Goal: Task Accomplishment & Management: Manage account settings

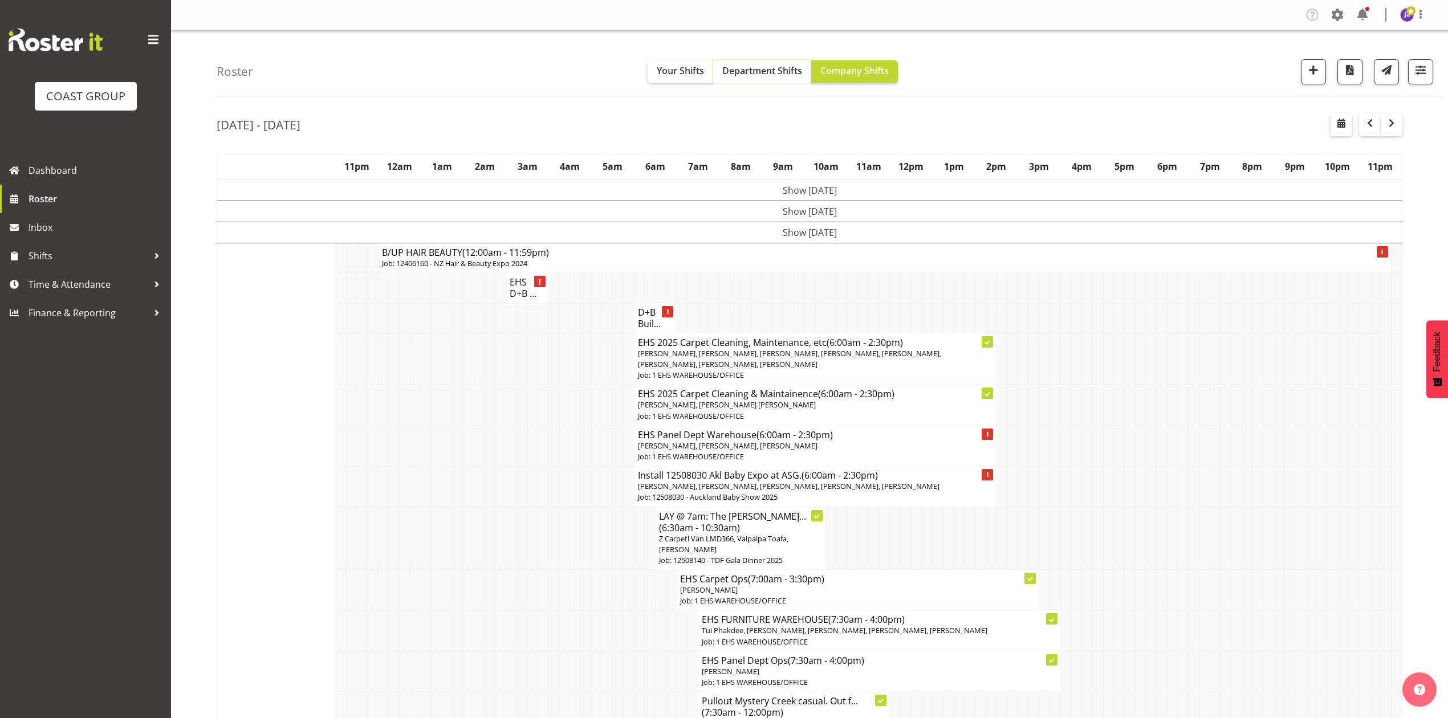
click at [780, 66] on span "Department Shifts" at bounding box center [762, 70] width 80 height 13
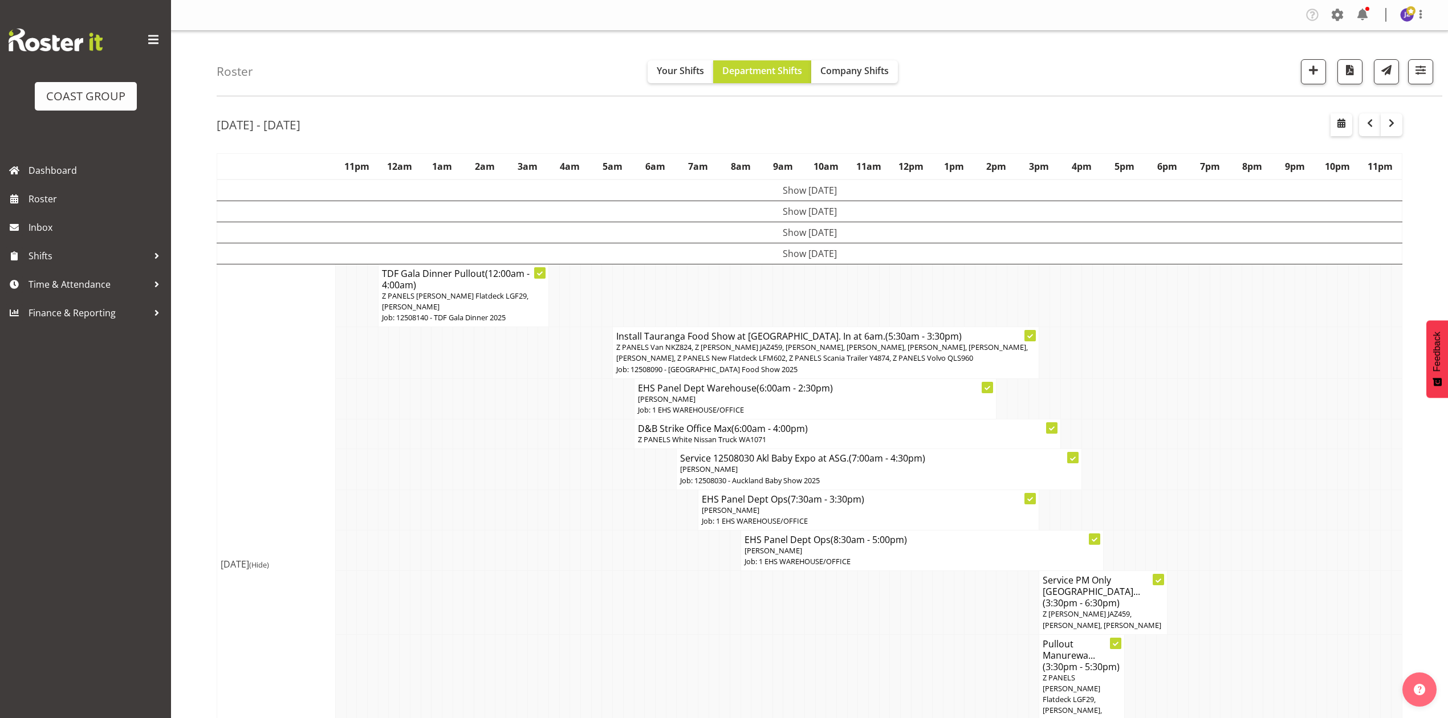
click at [1234, 449] on td at bounding box center [1236, 469] width 11 height 40
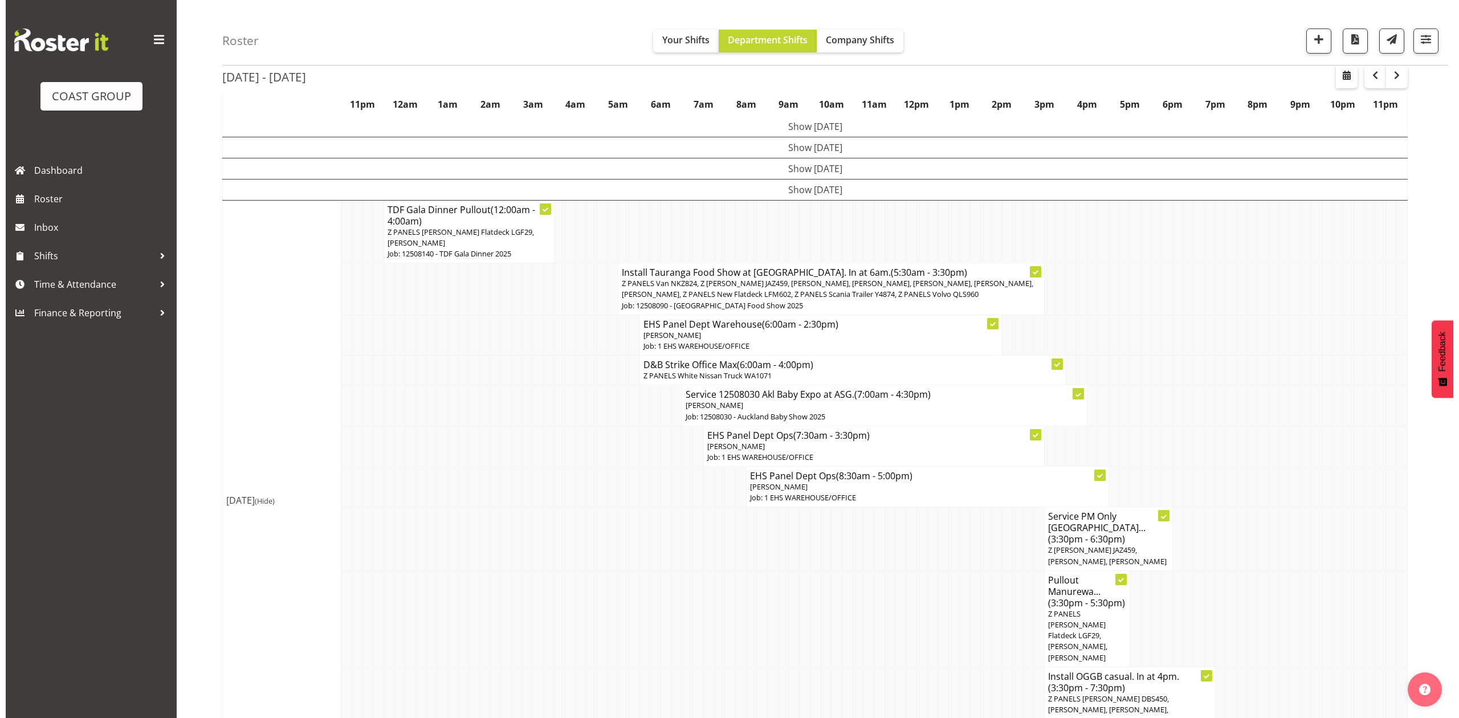
scroll to position [76, 0]
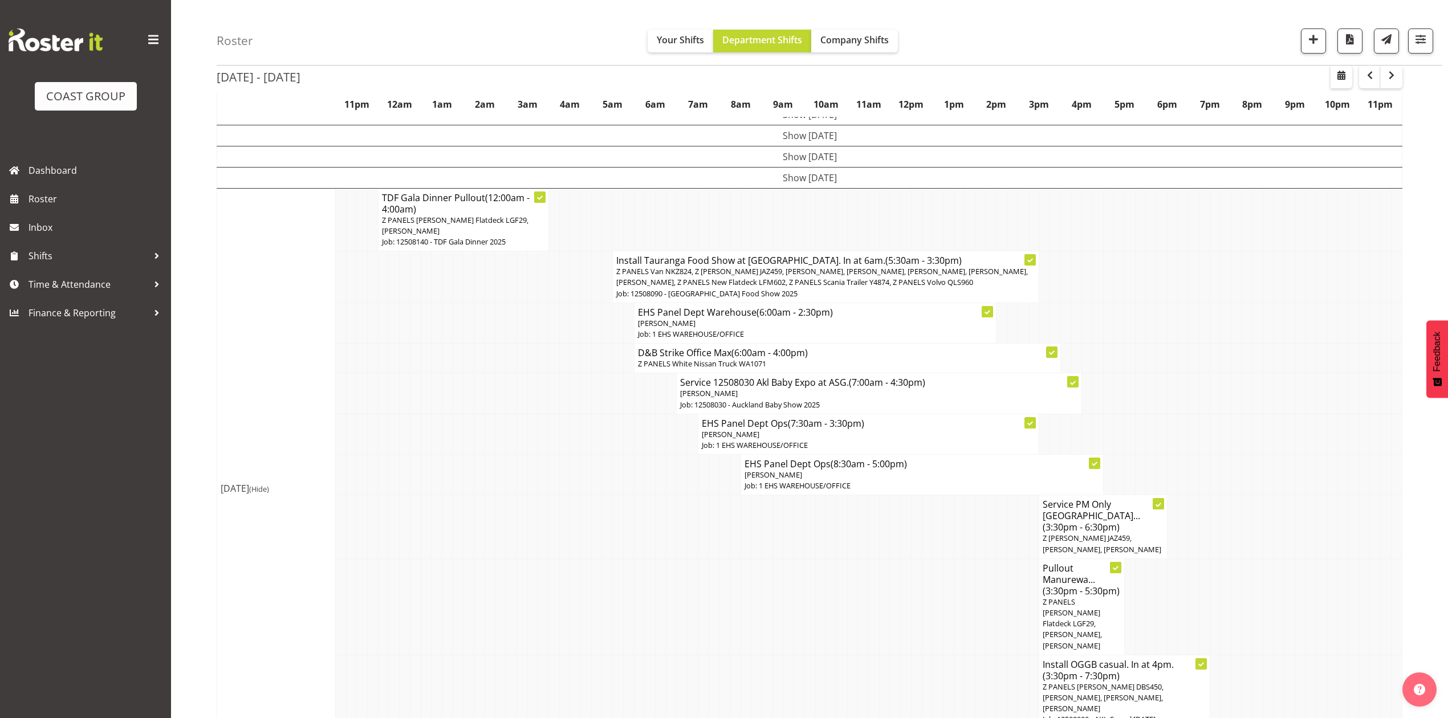
click at [764, 278] on p "Z PANELS Van NKZ824, Z [PERSON_NAME] JAZ459, [PERSON_NAME], [PERSON_NAME], [PER…" at bounding box center [825, 277] width 419 height 22
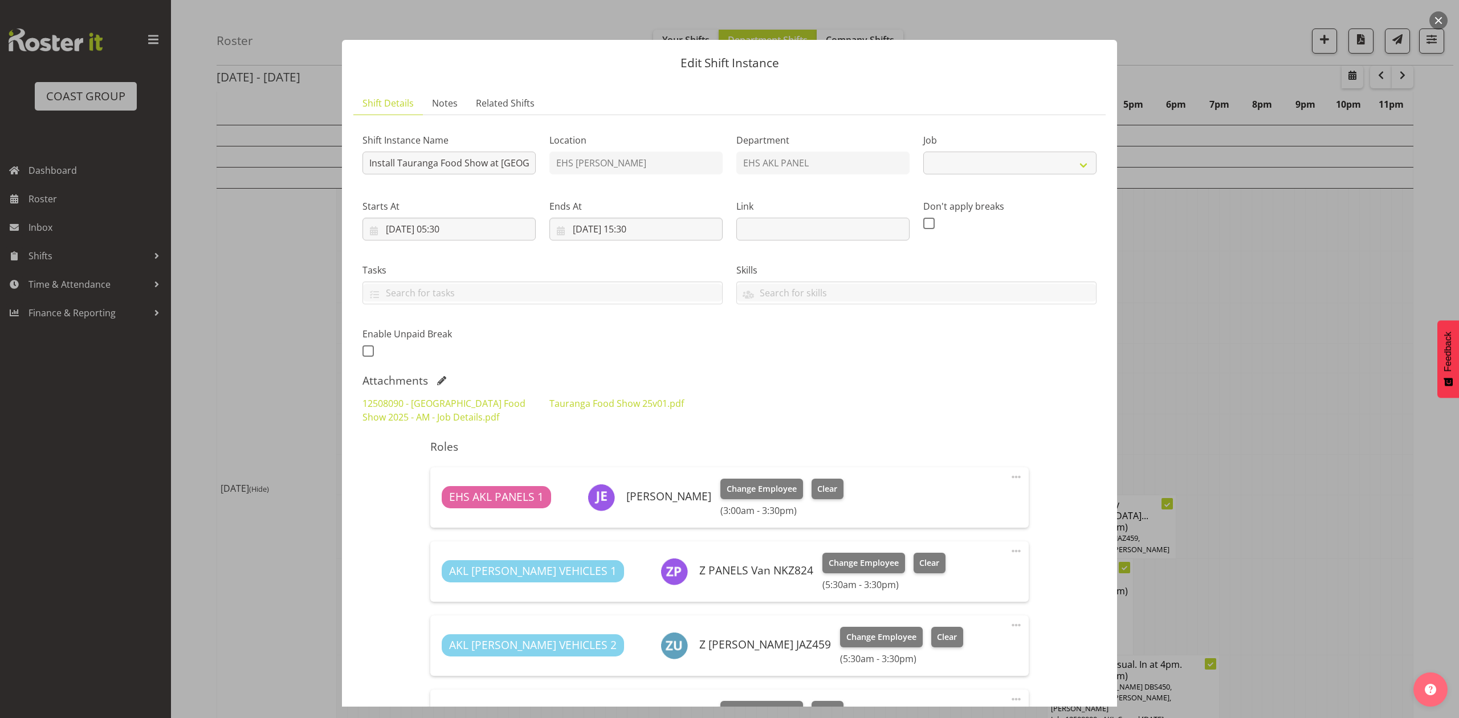
select select "9296"
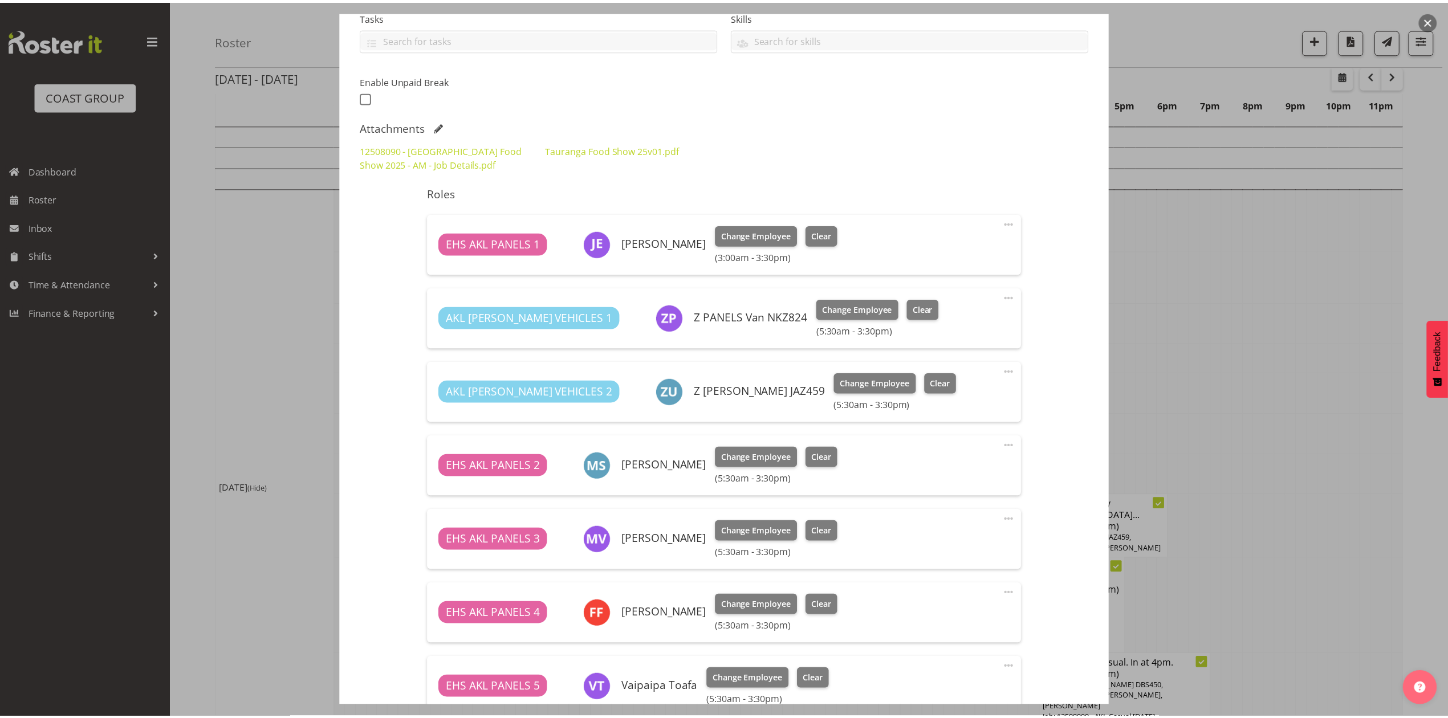
scroll to position [228, 0]
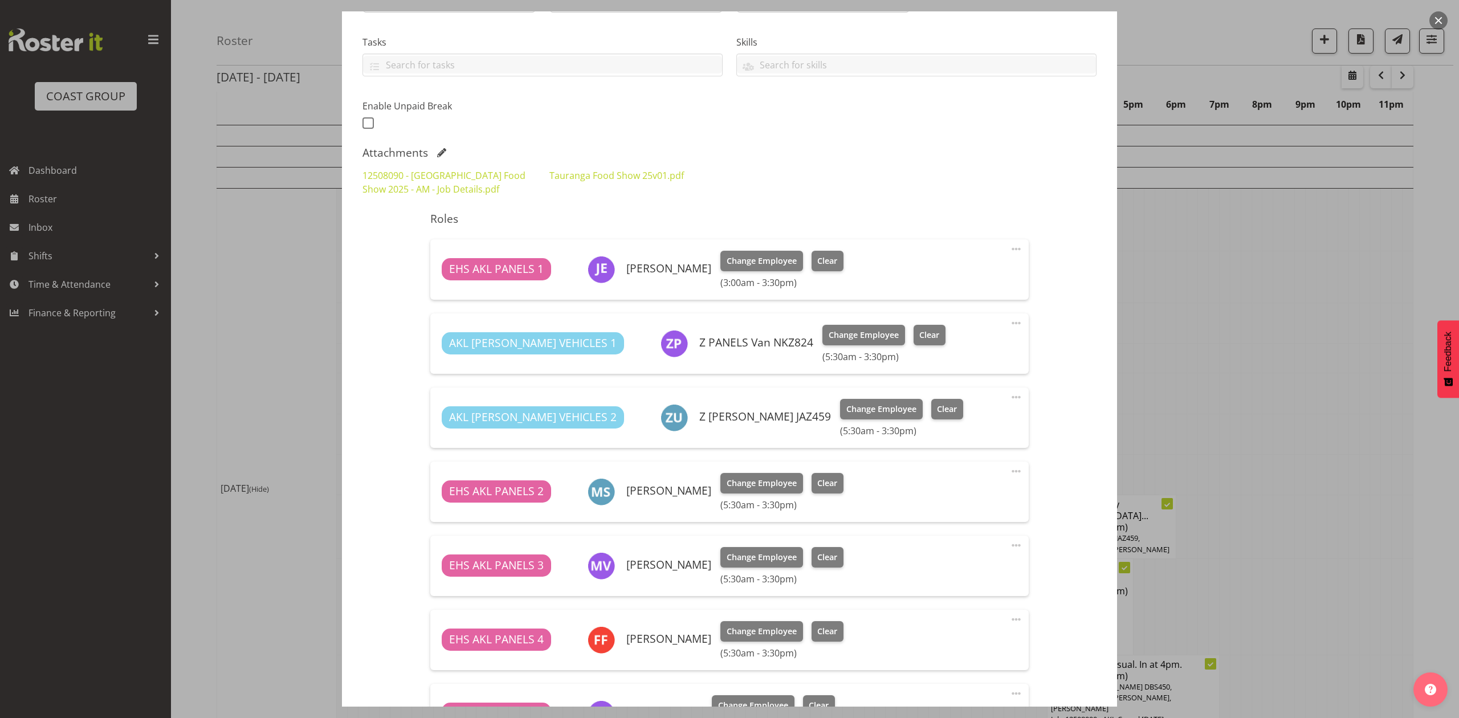
click at [1226, 386] on div at bounding box center [729, 359] width 1459 height 718
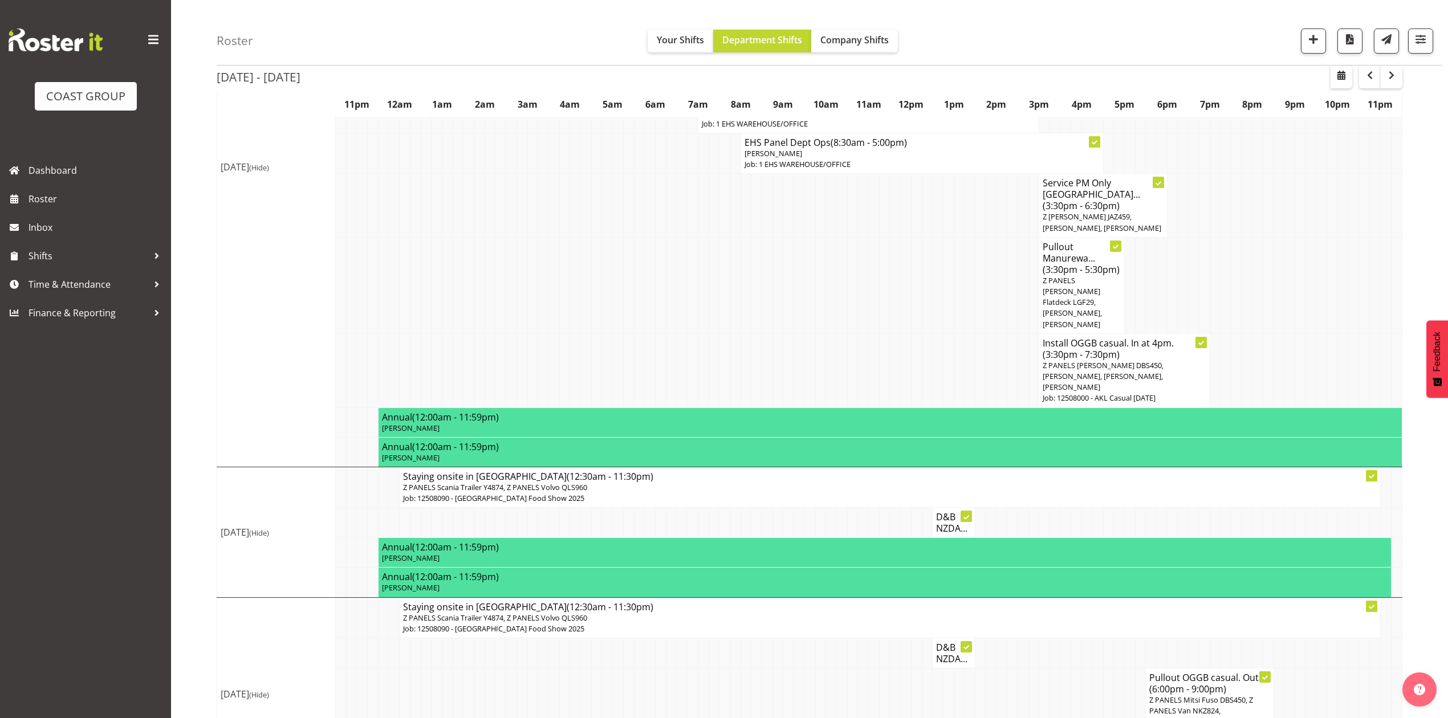
scroll to position [450, 0]
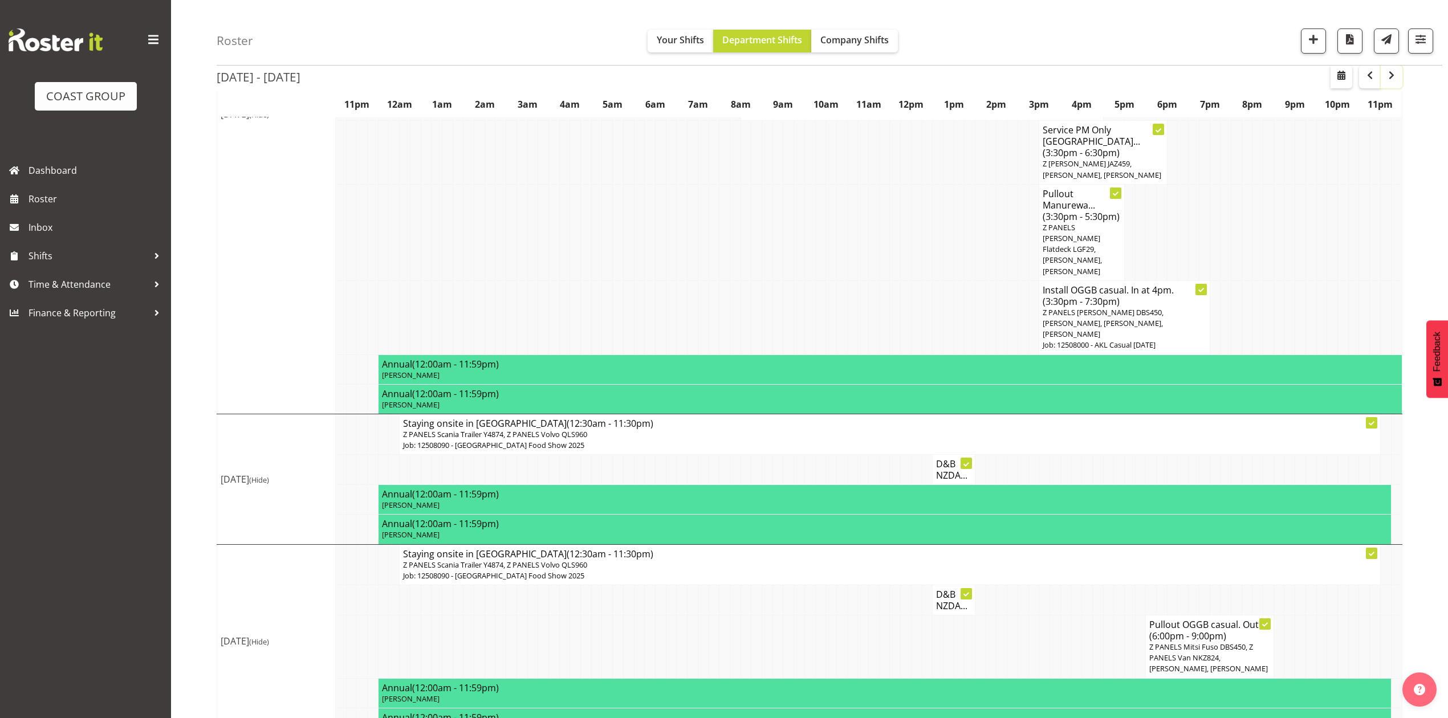
click at [1397, 78] on span "button" at bounding box center [1392, 75] width 14 height 14
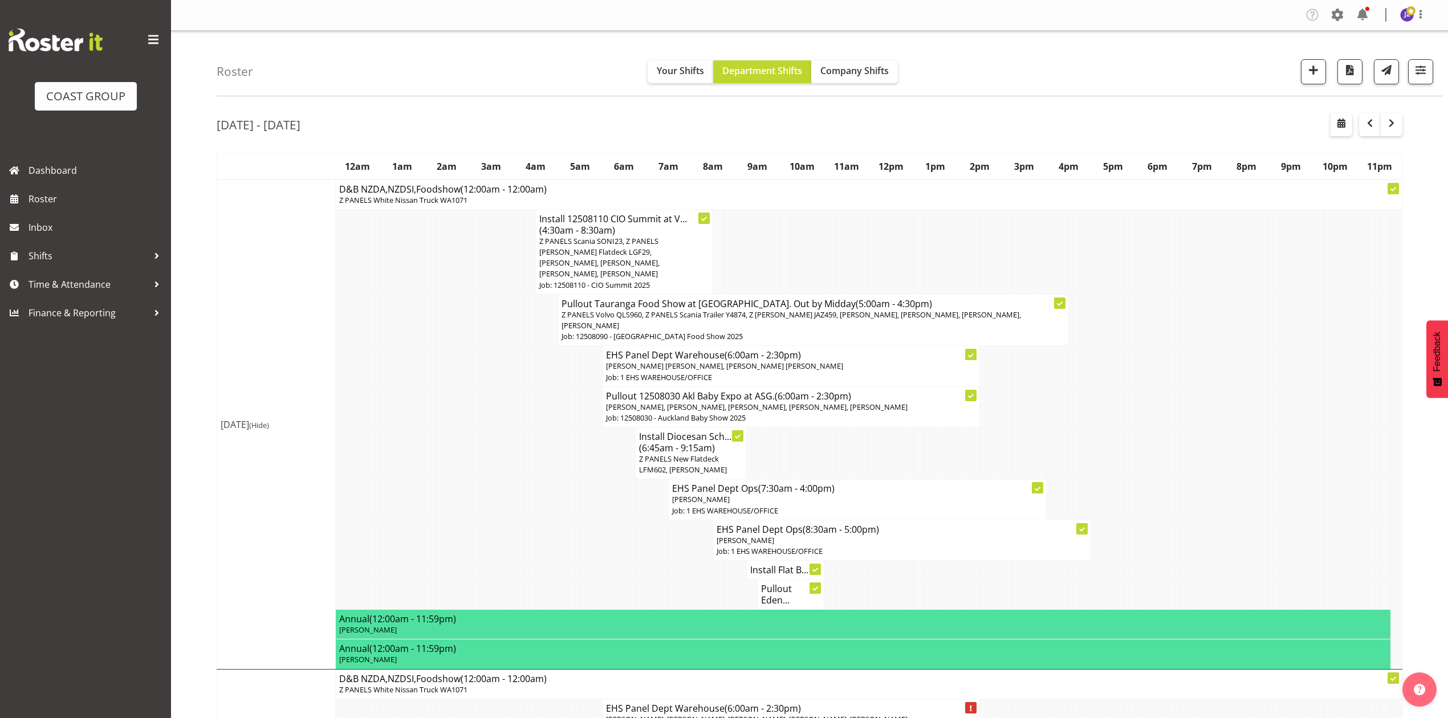
click at [526, 393] on td at bounding box center [529, 406] width 11 height 40
click at [783, 449] on td at bounding box center [785, 454] width 11 height 52
click at [794, 575] on h4 "Install Flat B..." at bounding box center [785, 569] width 70 height 11
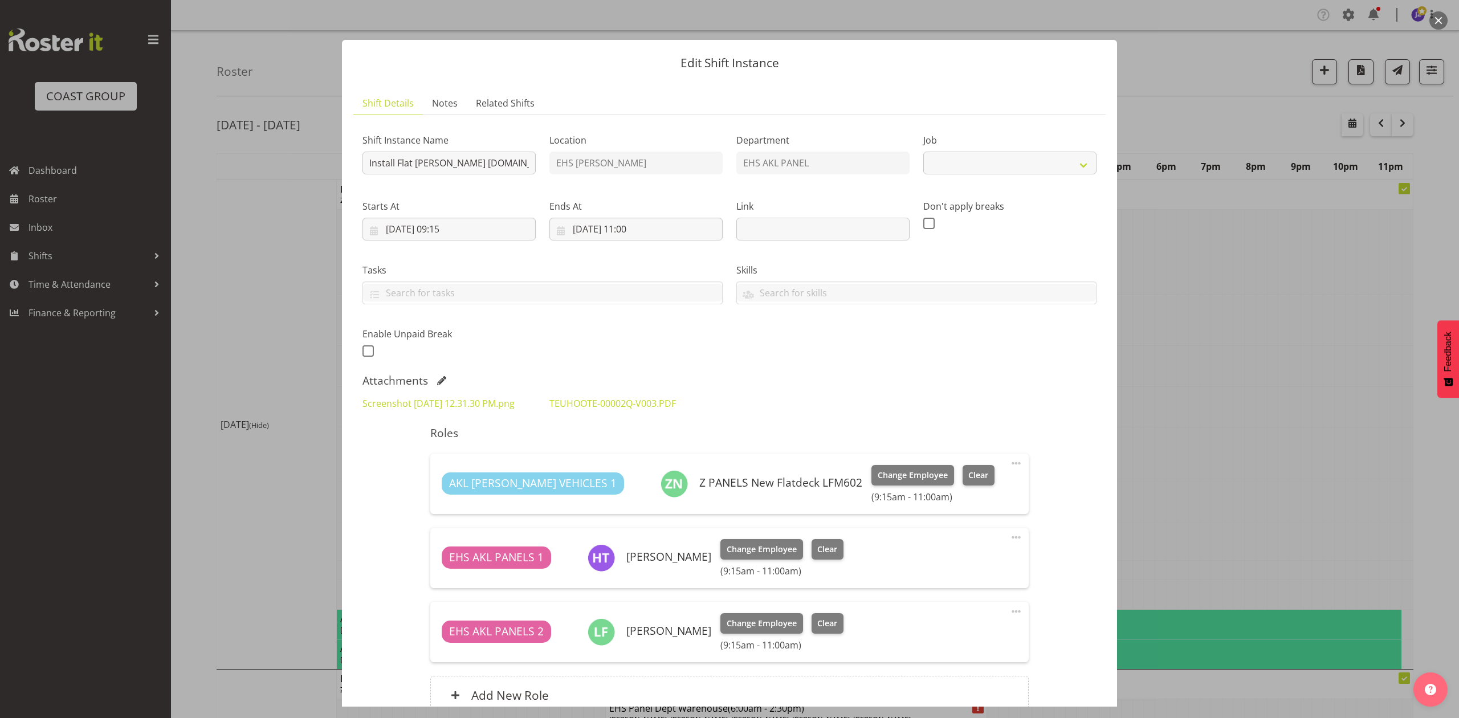
select select "8652"
click at [1341, 464] on div at bounding box center [729, 359] width 1459 height 718
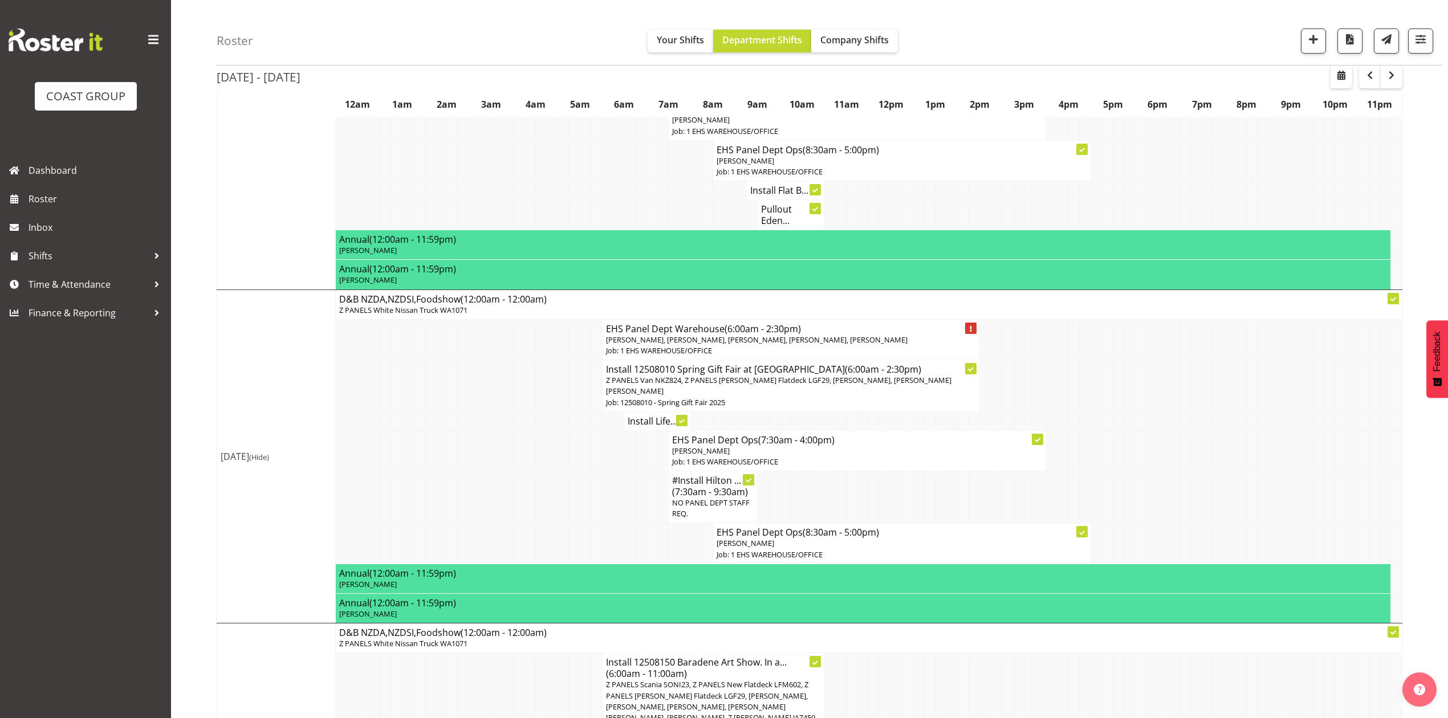
scroll to position [456, 0]
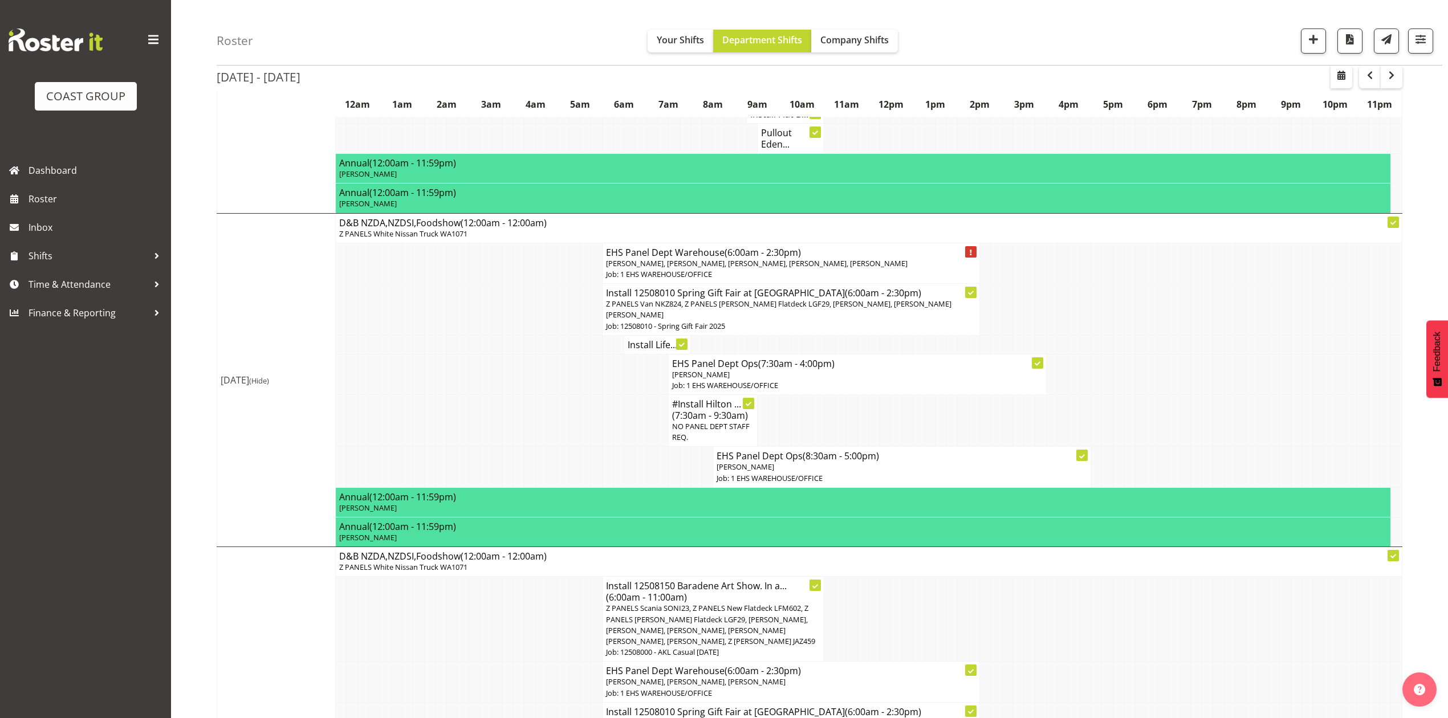
click at [681, 429] on span "NO PANEL DEPT STAFF REQ." at bounding box center [711, 431] width 78 height 21
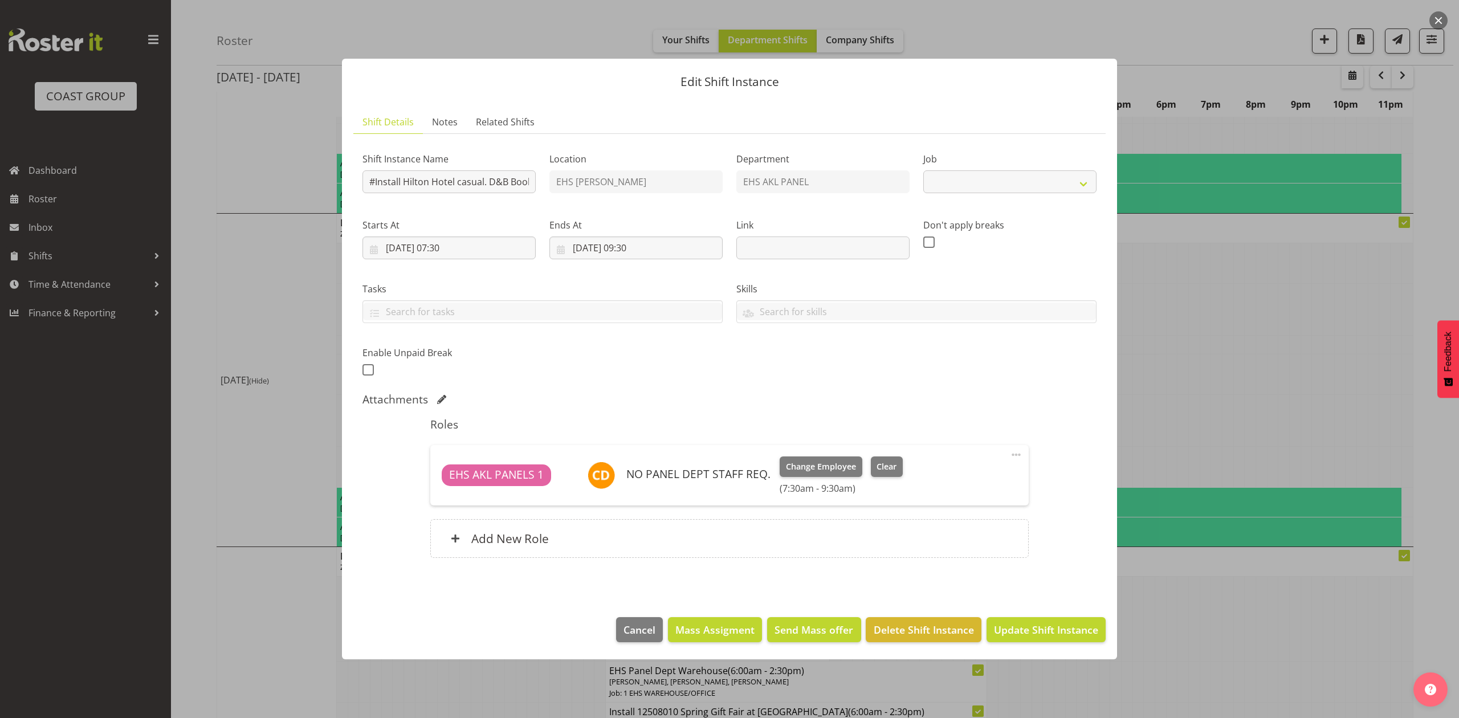
select select "8652"
click at [1210, 353] on div at bounding box center [729, 359] width 1459 height 718
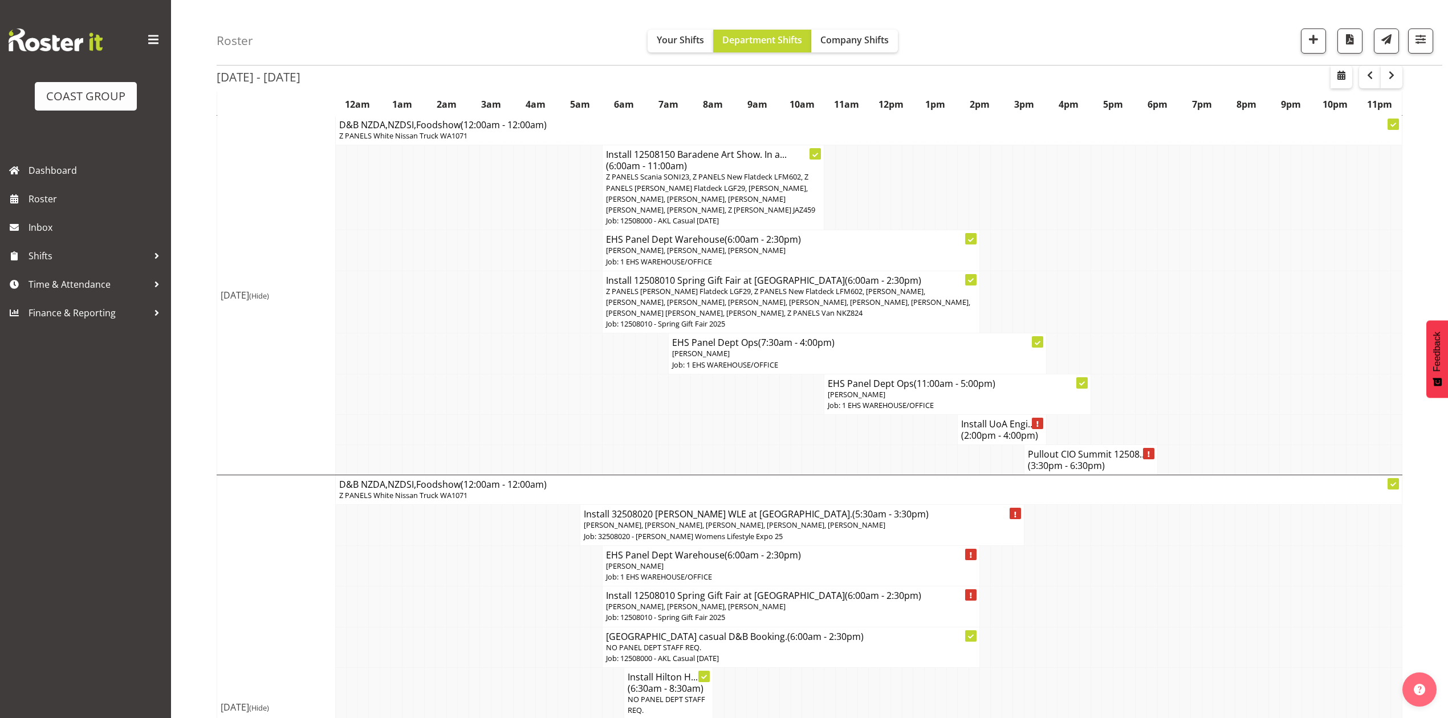
scroll to position [912, 0]
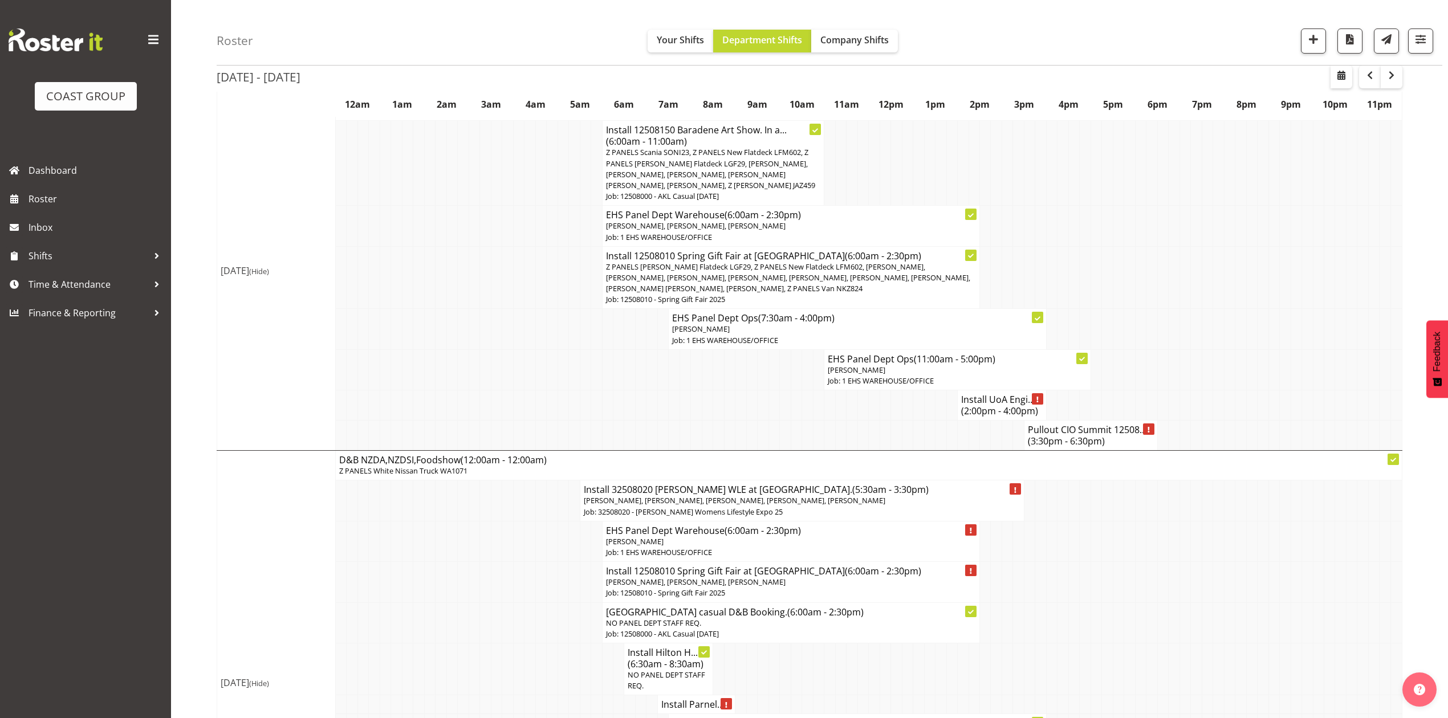
click at [992, 415] on span "(2:00pm - 4:00pm)" at bounding box center [999, 411] width 77 height 13
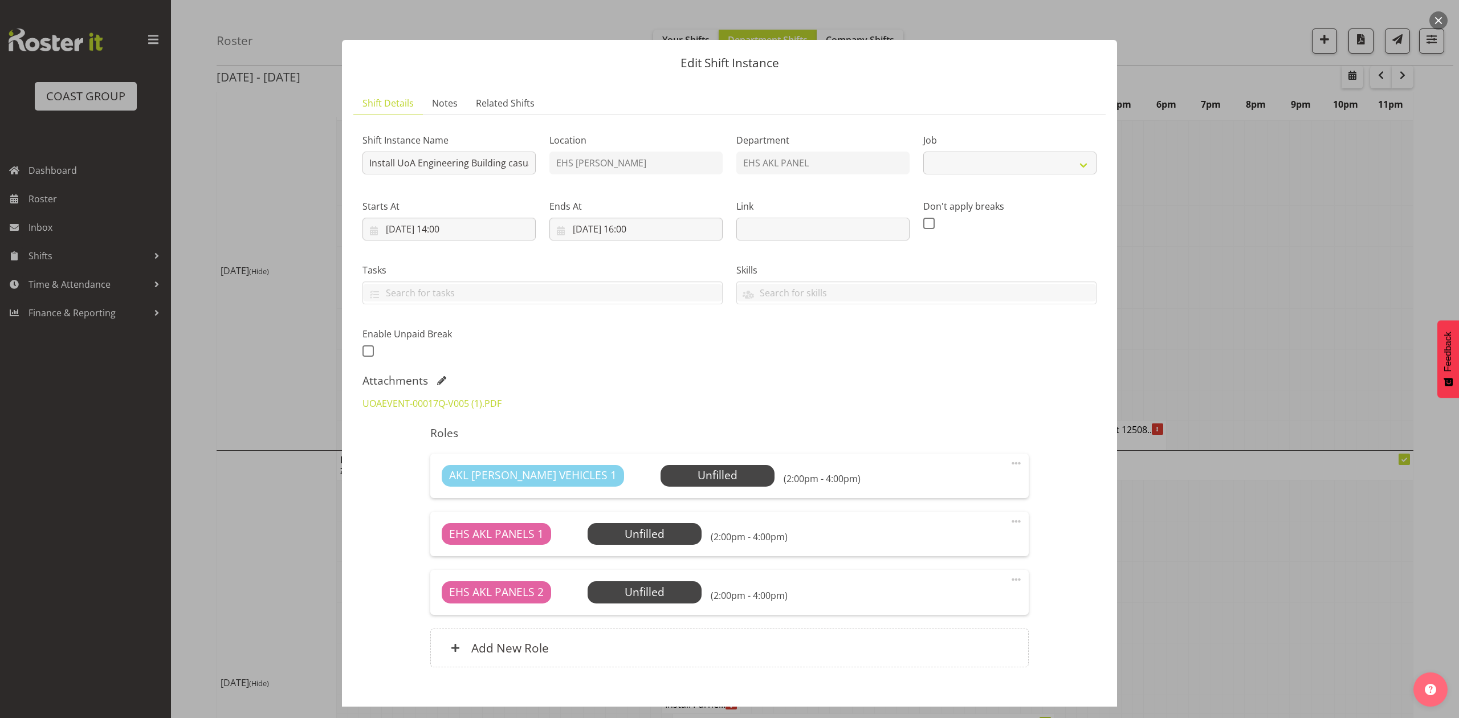
select select "8652"
click at [1279, 290] on div at bounding box center [729, 359] width 1459 height 718
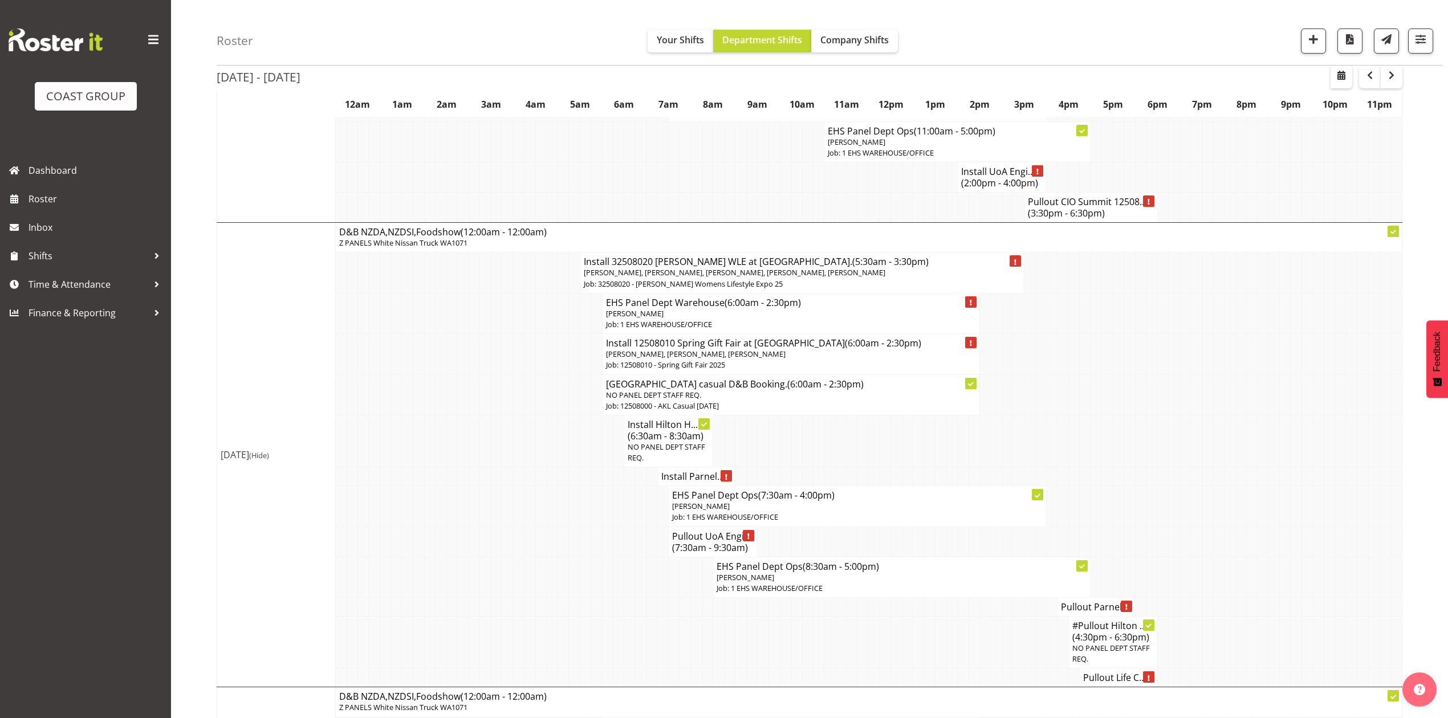
scroll to position [1216, 0]
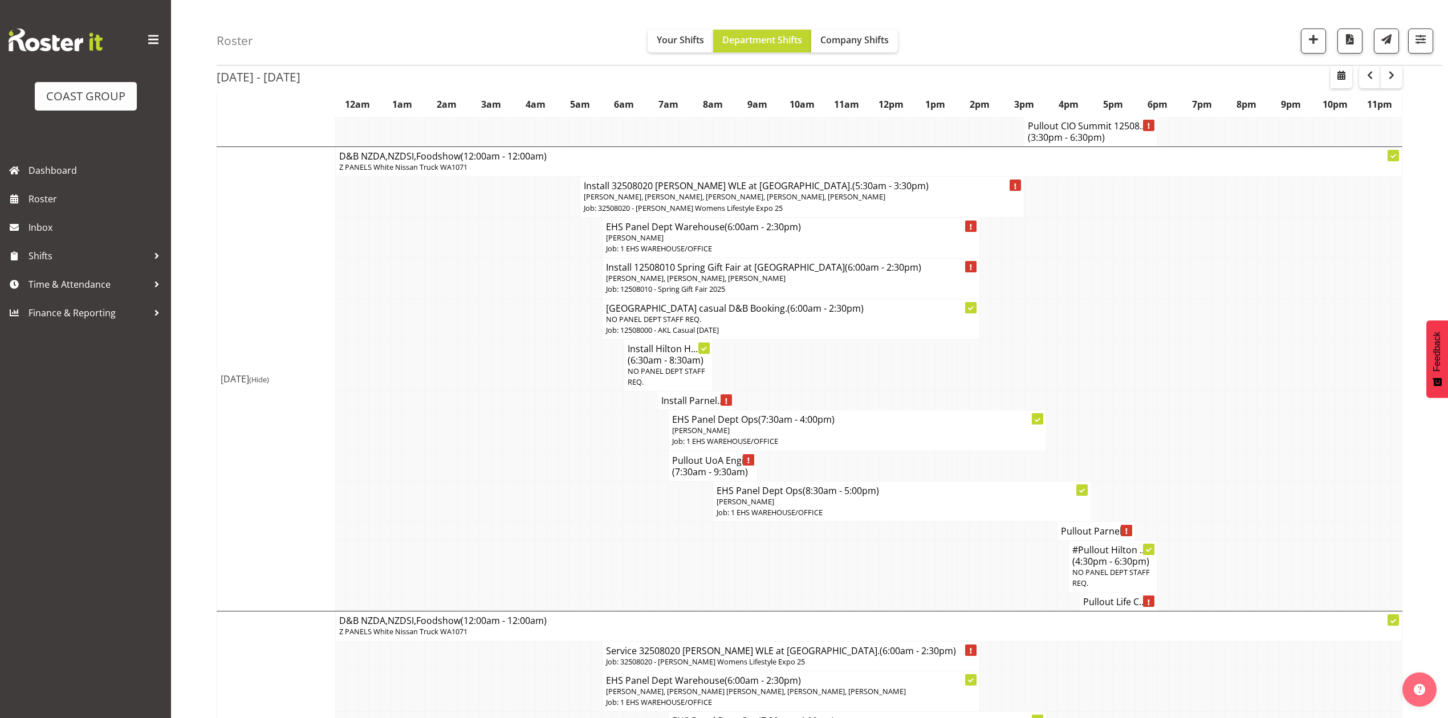
click at [677, 406] on h4 "Install Parnel..." at bounding box center [696, 400] width 70 height 11
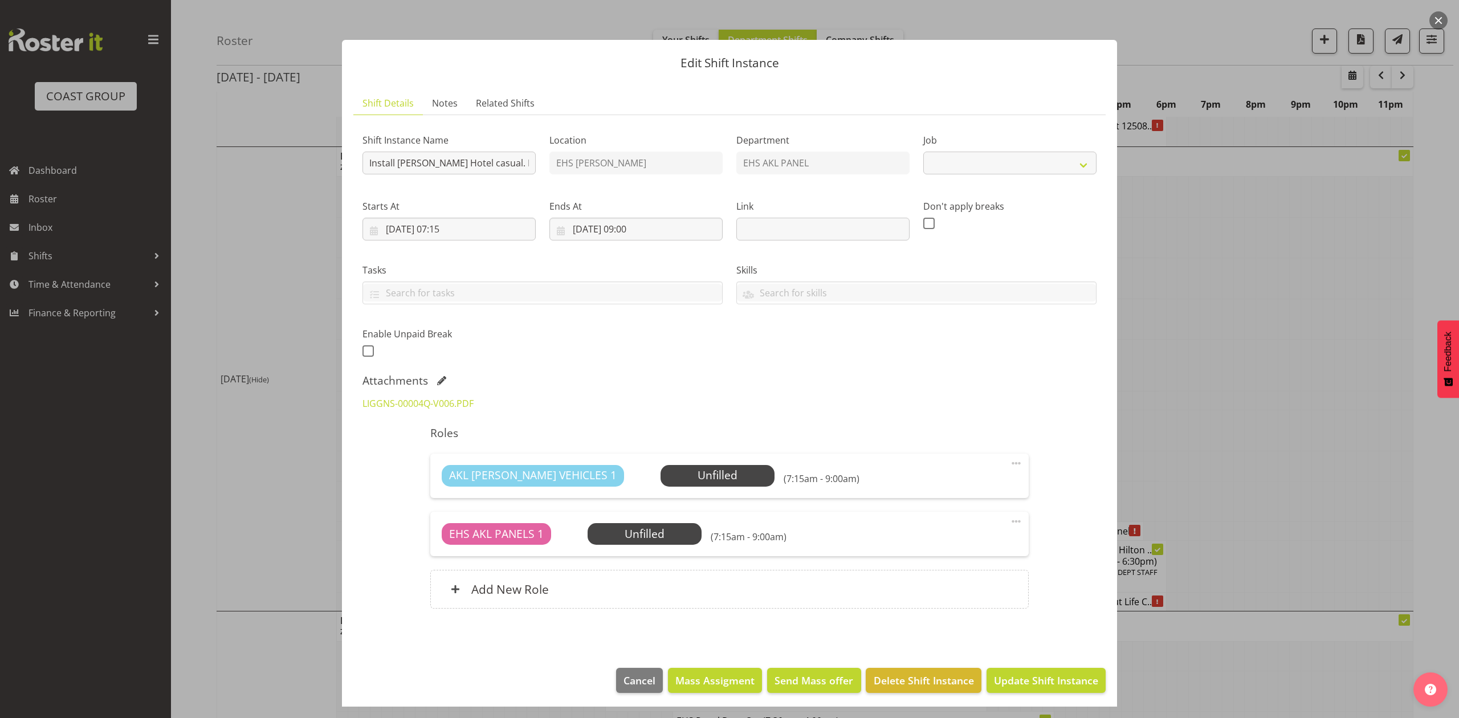
select select "8652"
click at [1203, 279] on div at bounding box center [729, 359] width 1459 height 718
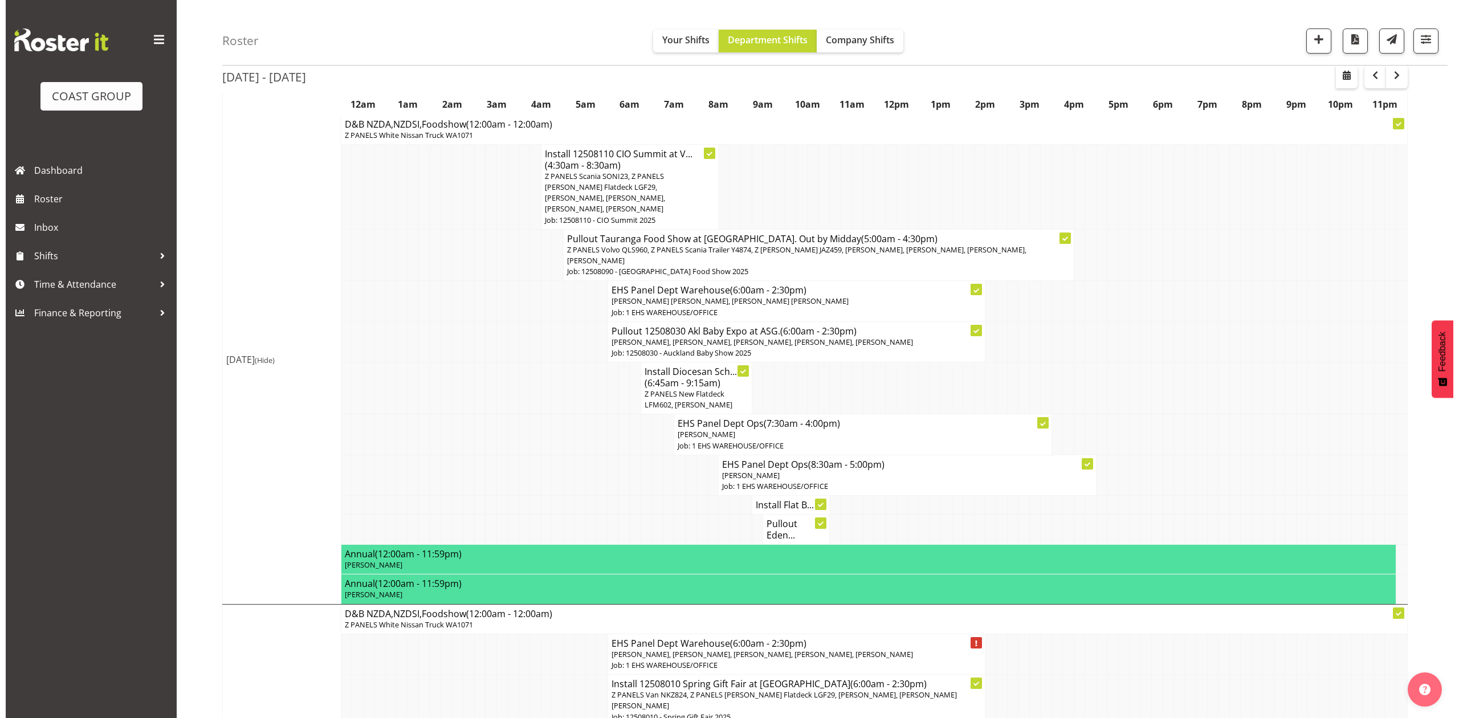
scroll to position [0, 0]
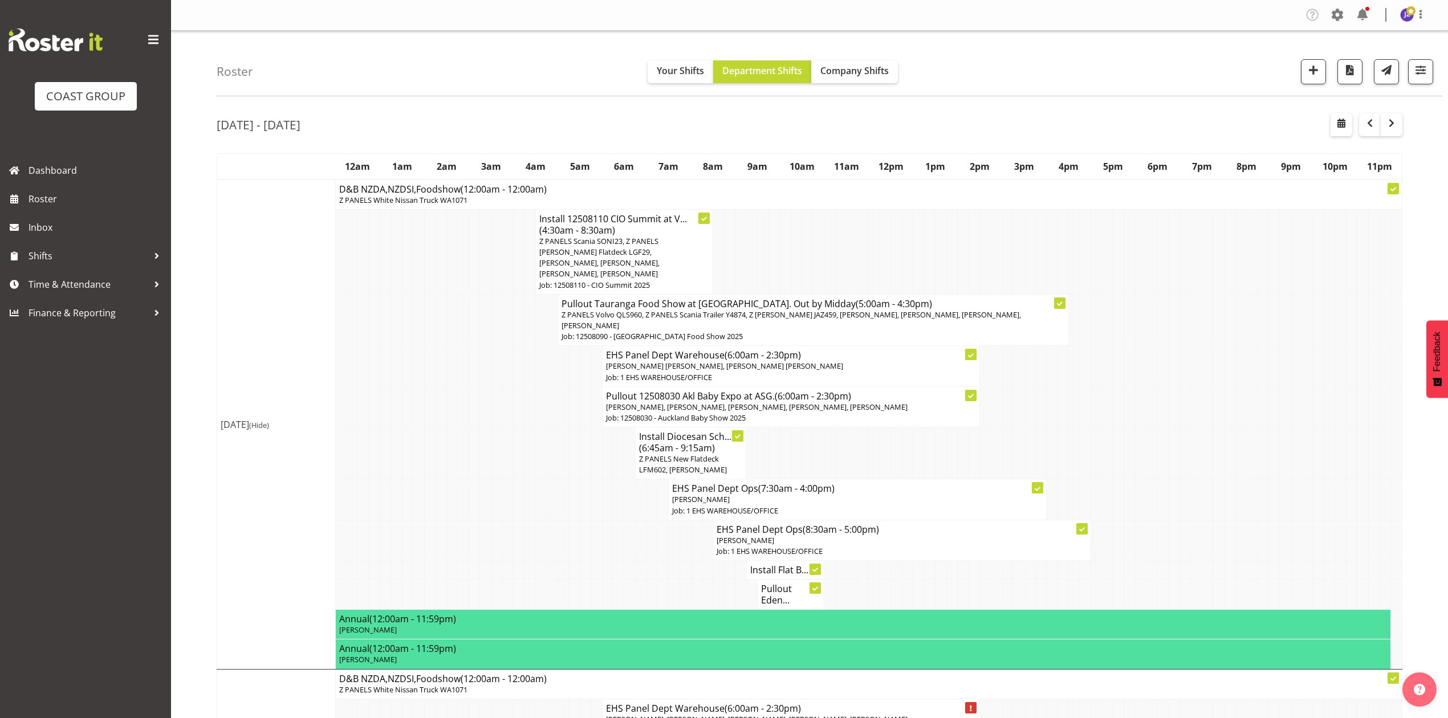
click at [665, 442] on span "(6:45am - 9:15am)" at bounding box center [677, 448] width 76 height 13
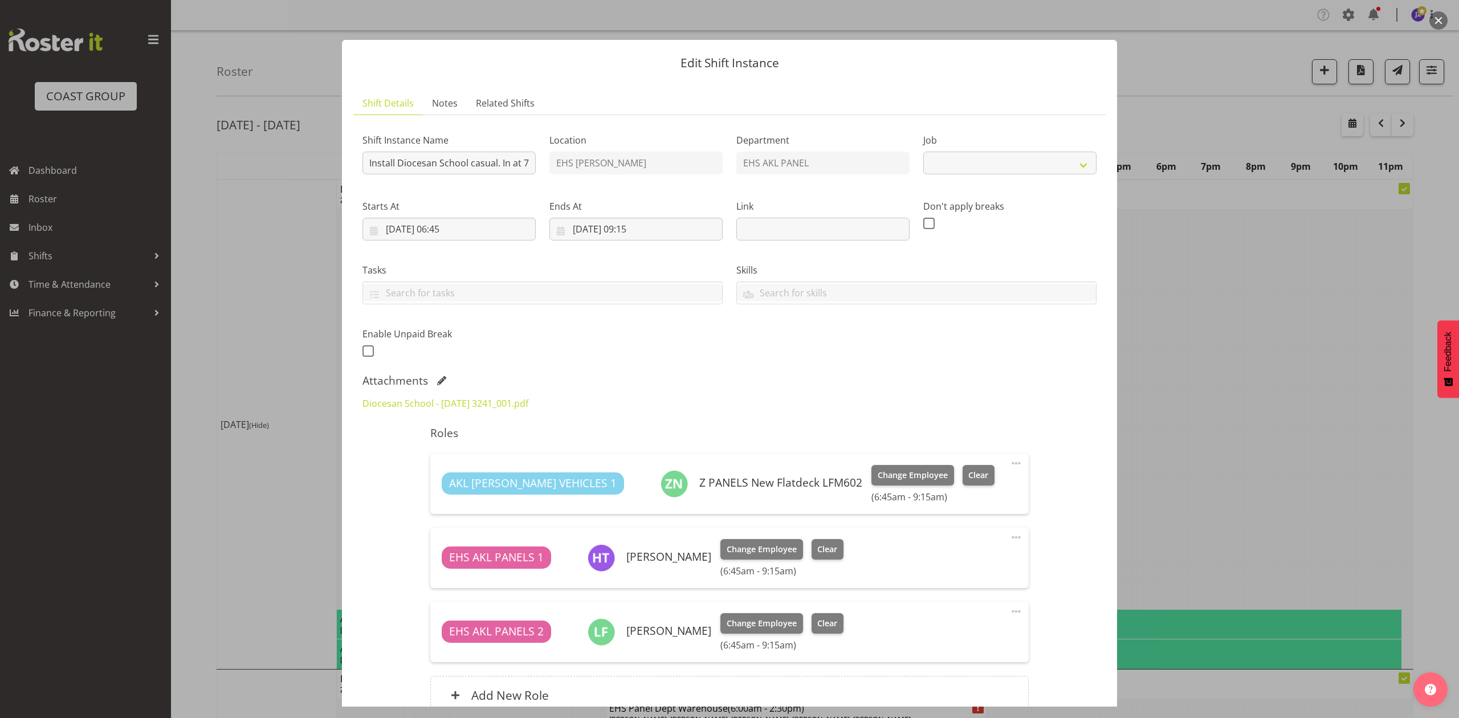
select select "8652"
click at [425, 412] on div "Diocesan School - 18th Aug 3241_001.pdf" at bounding box center [449, 403] width 187 height 27
click at [404, 402] on link "Diocesan School - 18th Aug 3241_001.pdf" at bounding box center [446, 403] width 166 height 13
click at [1446, 17] on button "button" at bounding box center [1439, 20] width 18 height 18
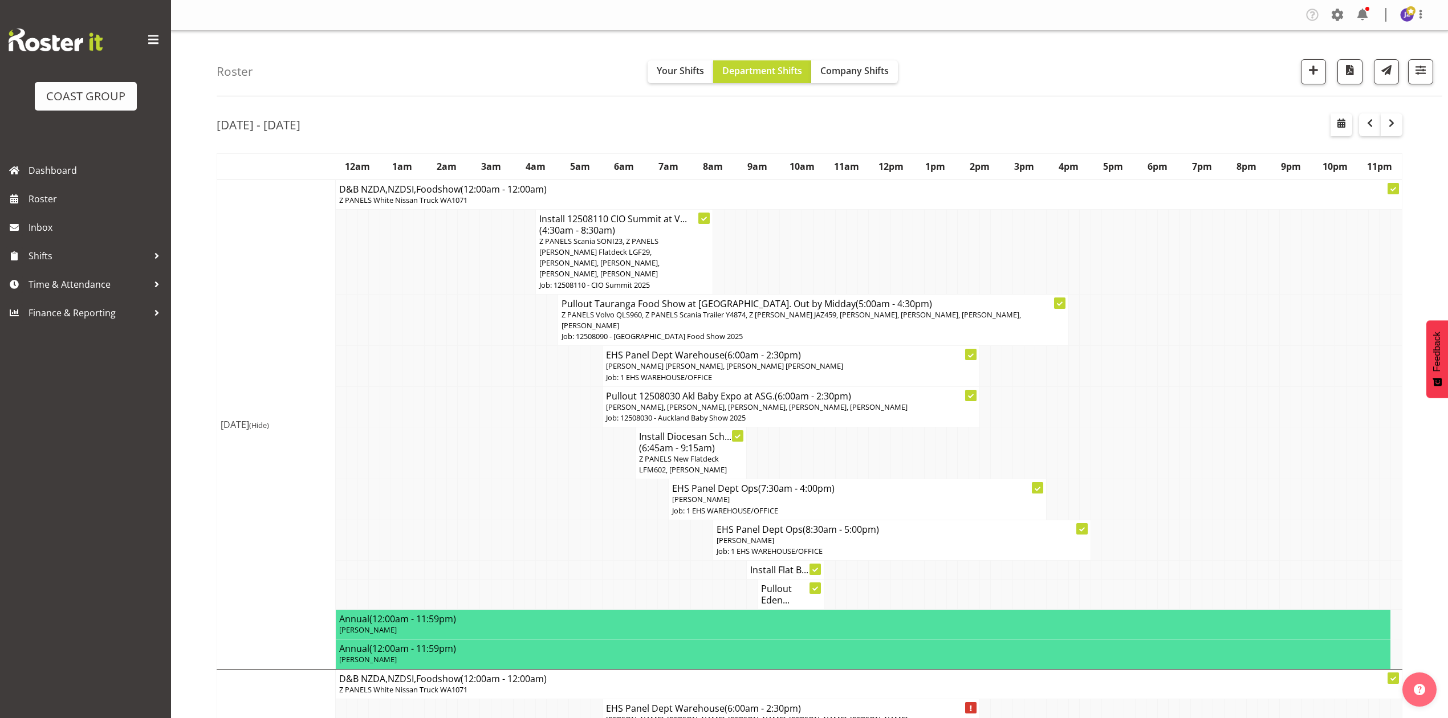
drag, startPoint x: 1080, startPoint y: 582, endPoint x: 1080, endPoint y: 573, distance: 9.1
click at [1077, 582] on tr "Pullout Eden..." at bounding box center [809, 595] width 1185 height 30
click at [1163, 457] on td at bounding box center [1162, 454] width 11 height 52
click at [764, 572] on h4 "Install Flat B..." at bounding box center [785, 569] width 70 height 11
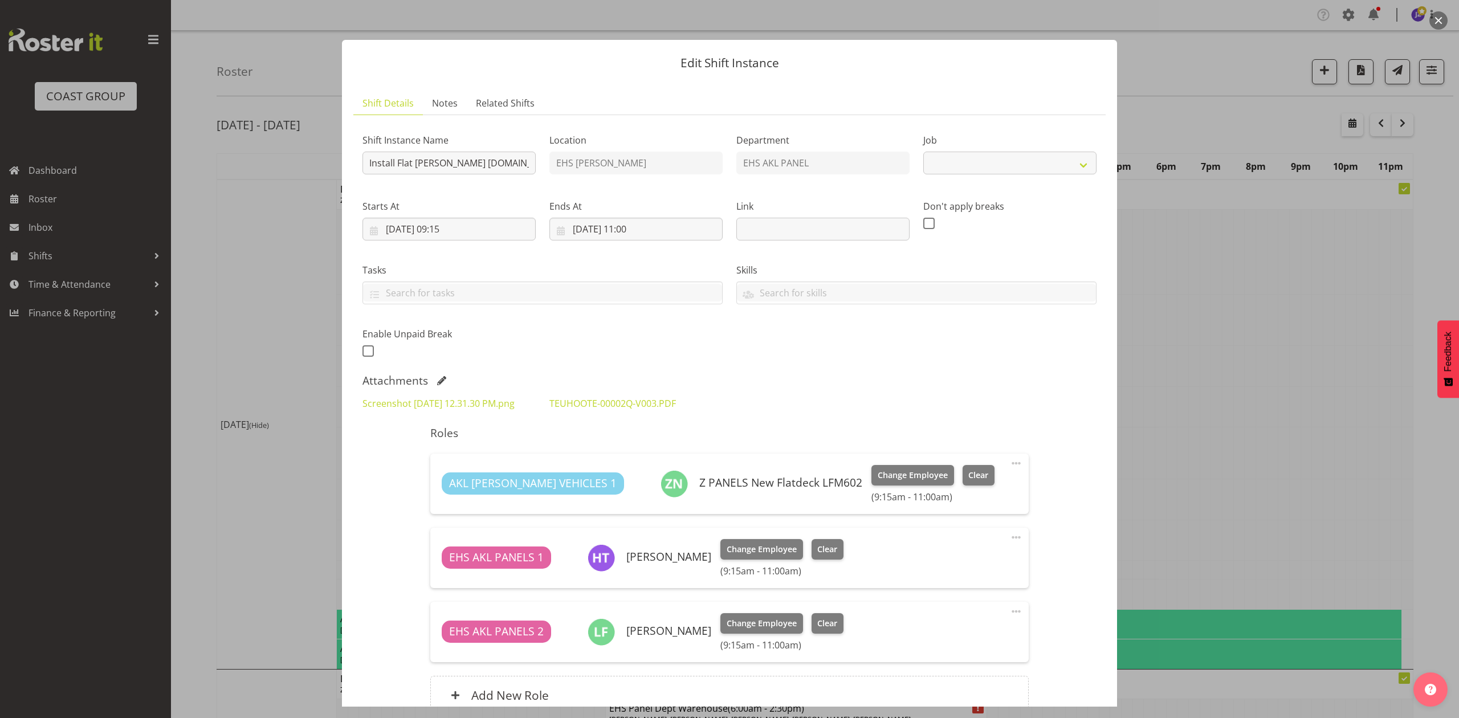
select select "8652"
click at [1218, 422] on div at bounding box center [729, 359] width 1459 height 718
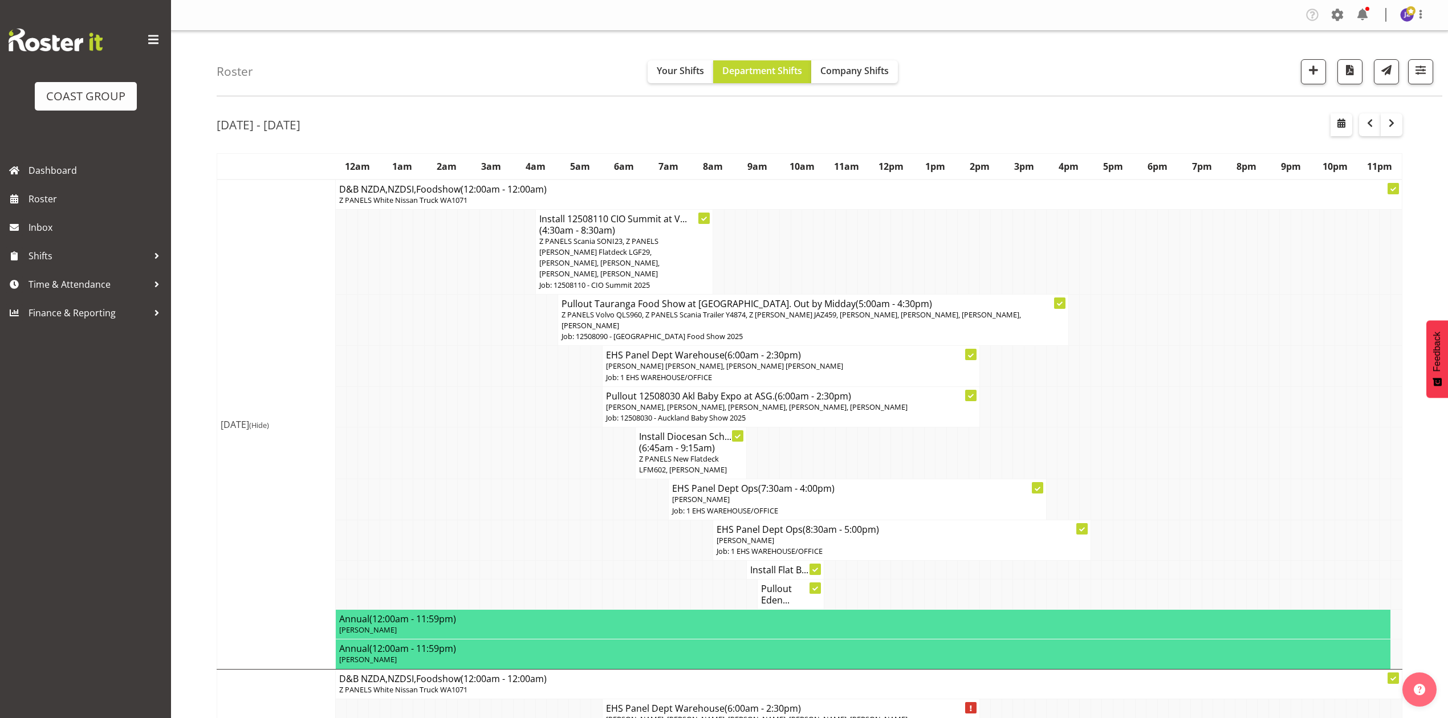
click at [772, 573] on h4 "Install Flat B..." at bounding box center [785, 569] width 70 height 11
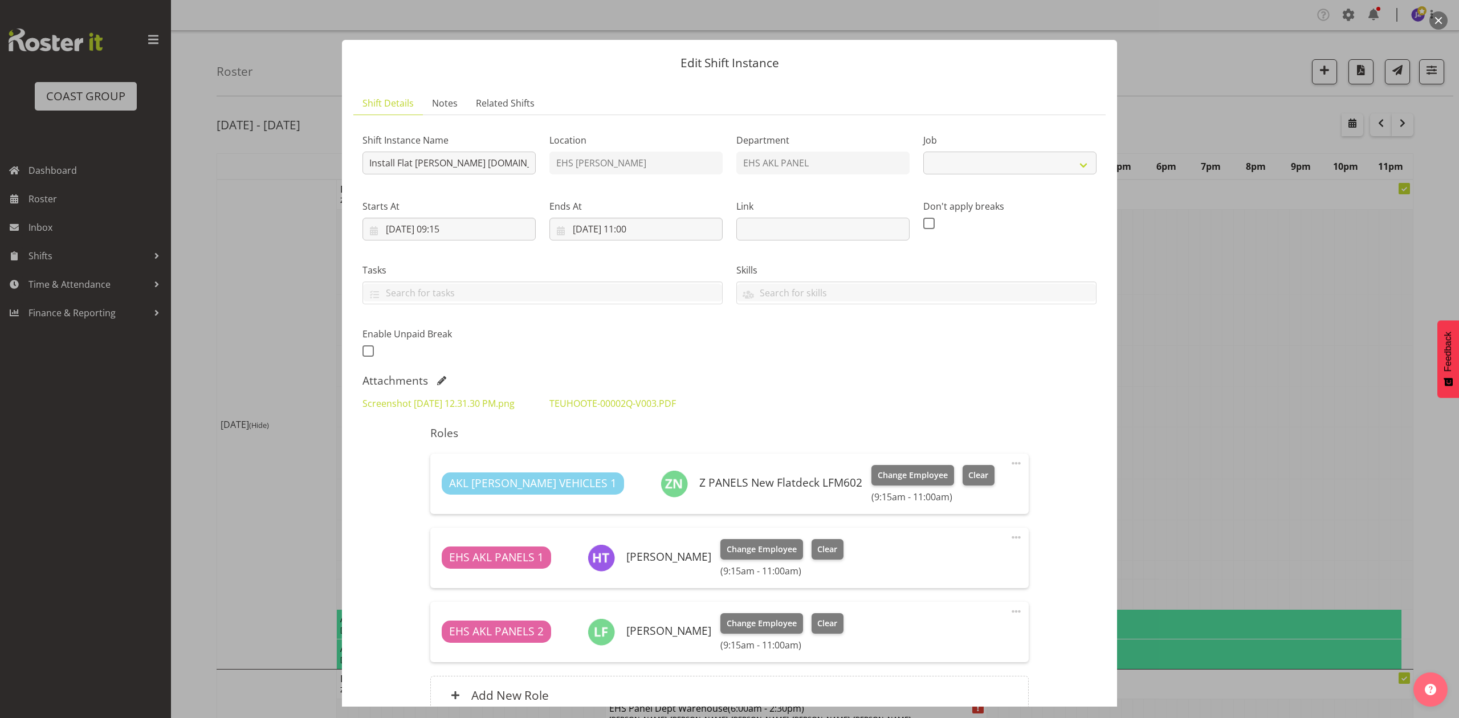
select select "8652"
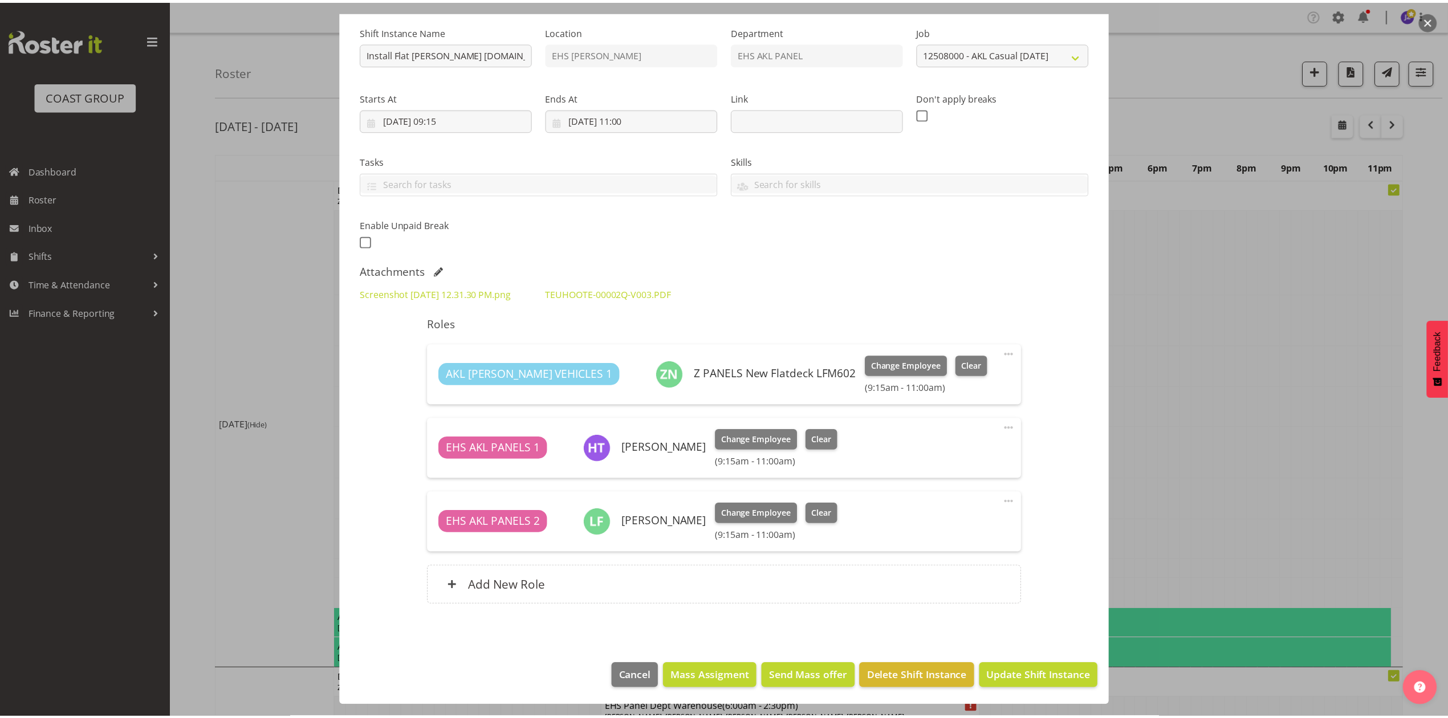
scroll to position [124, 0]
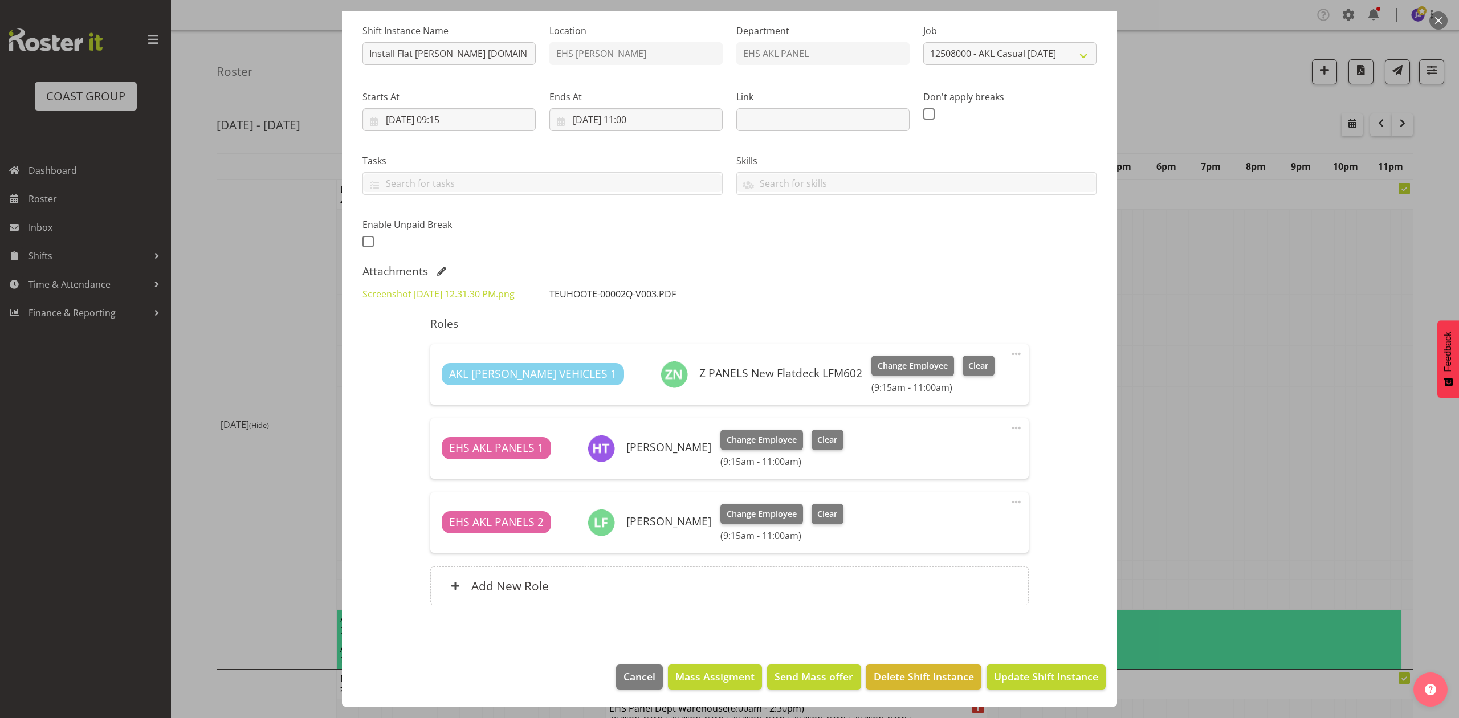
click at [575, 288] on link "TEUHOOTE-00002Q-V003.PDF" at bounding box center [612, 294] width 127 height 13
click at [1204, 262] on div at bounding box center [729, 359] width 1459 height 718
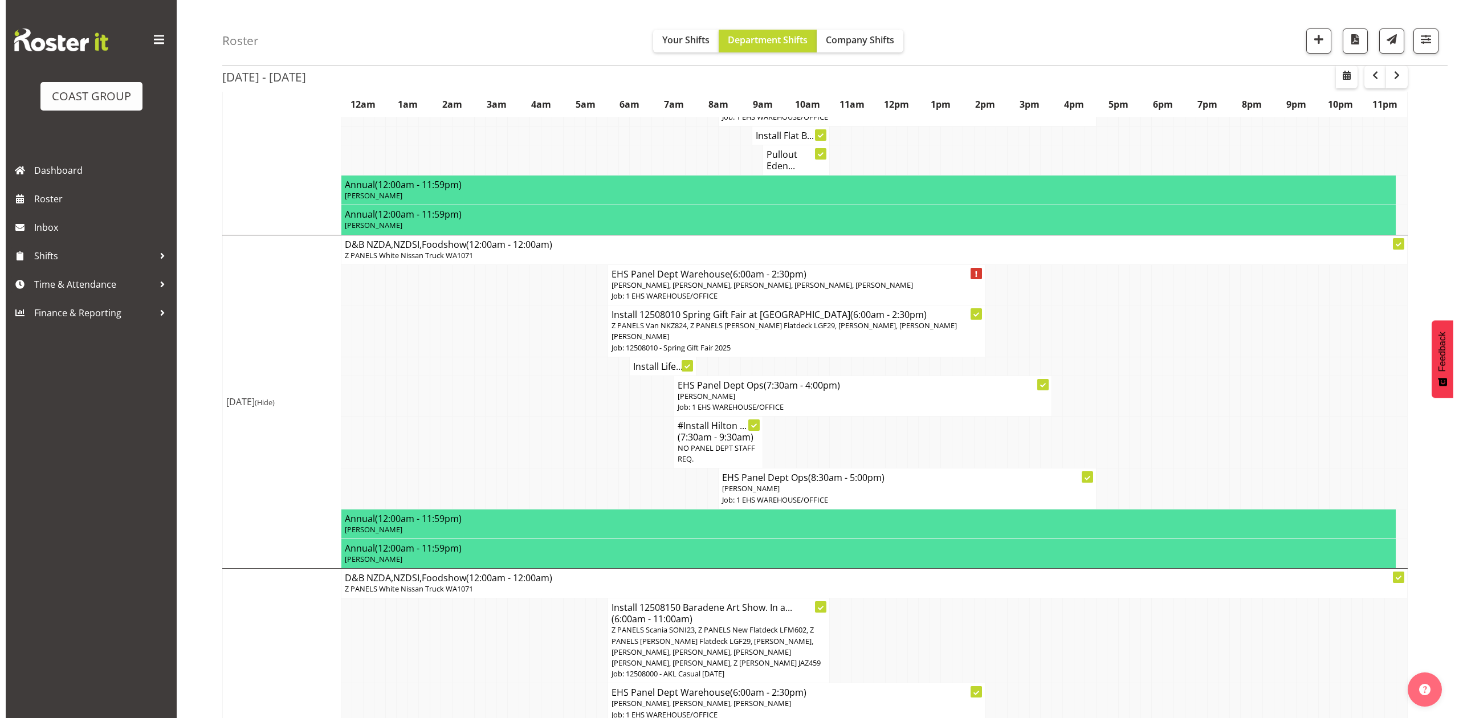
scroll to position [456, 0]
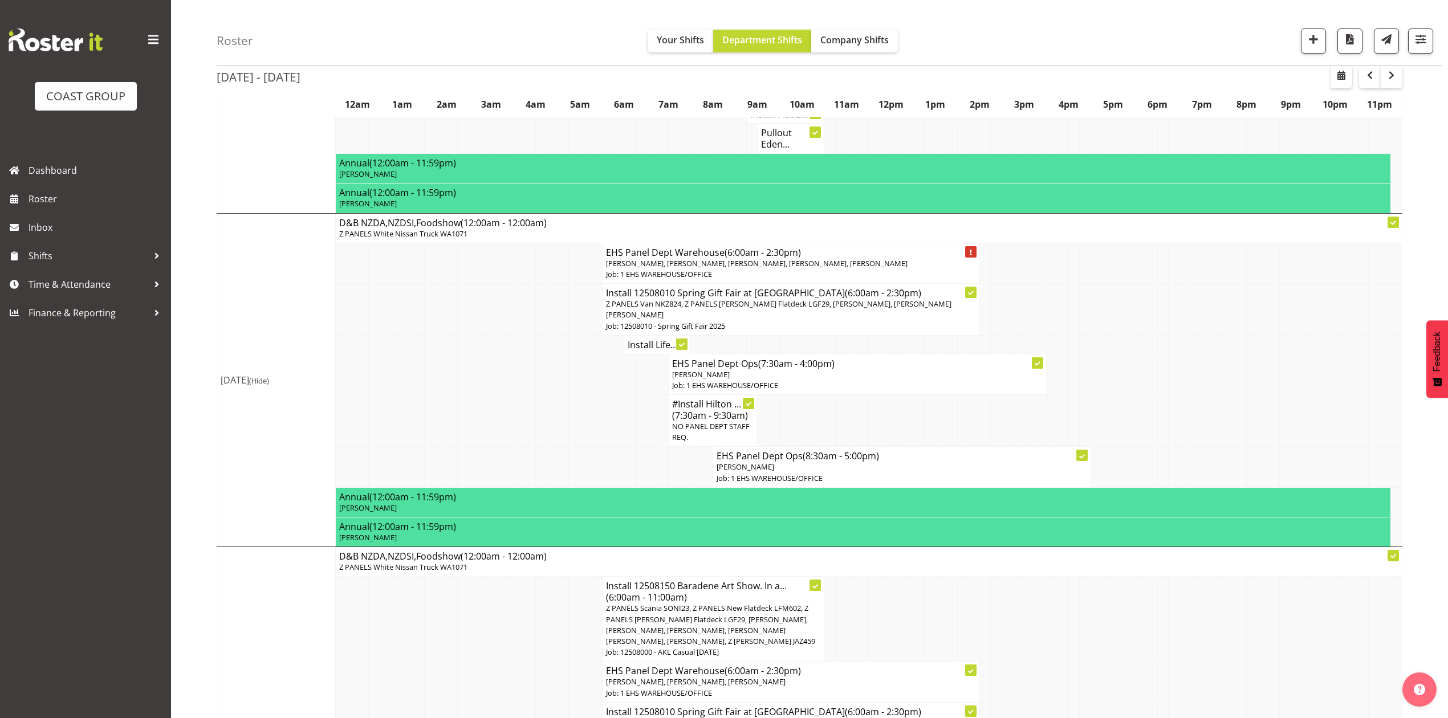
click at [634, 347] on h4 "Install Life..." at bounding box center [657, 344] width 59 height 11
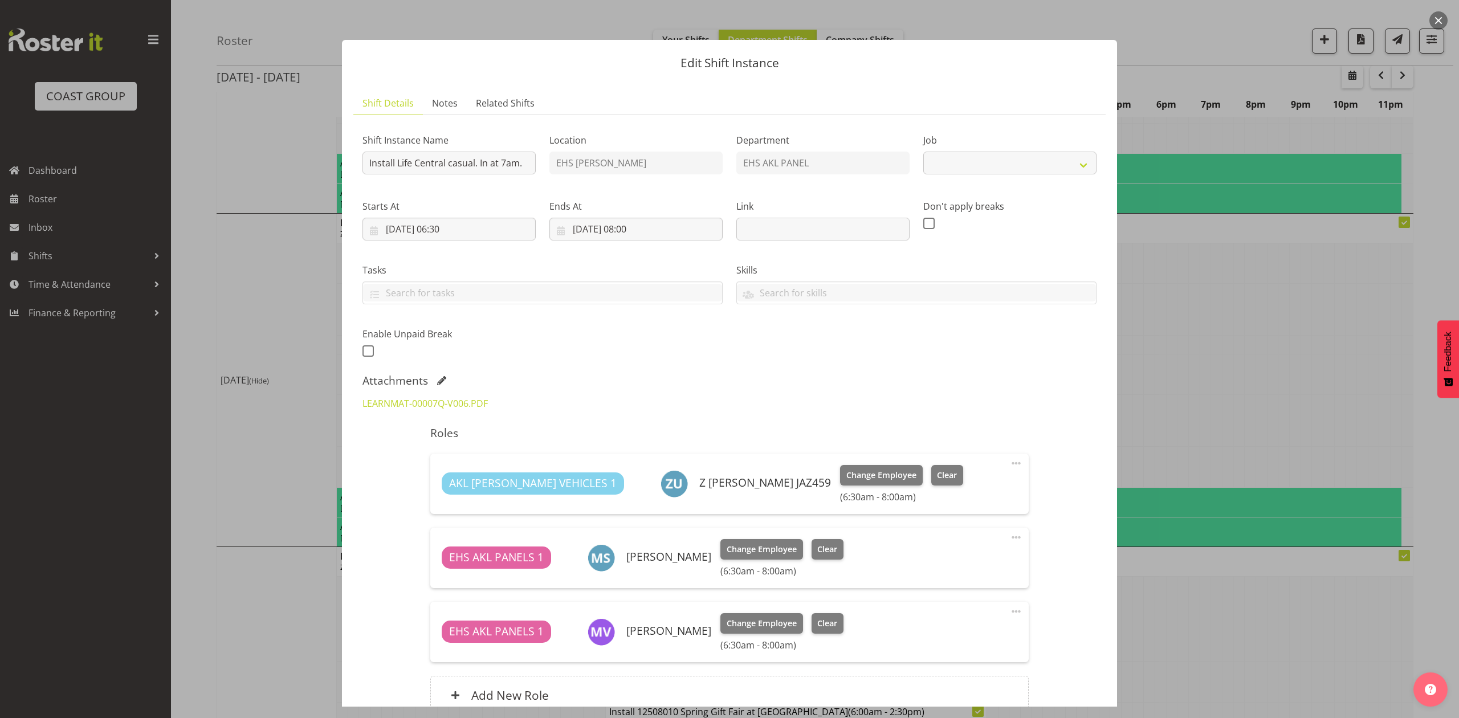
select select "8652"
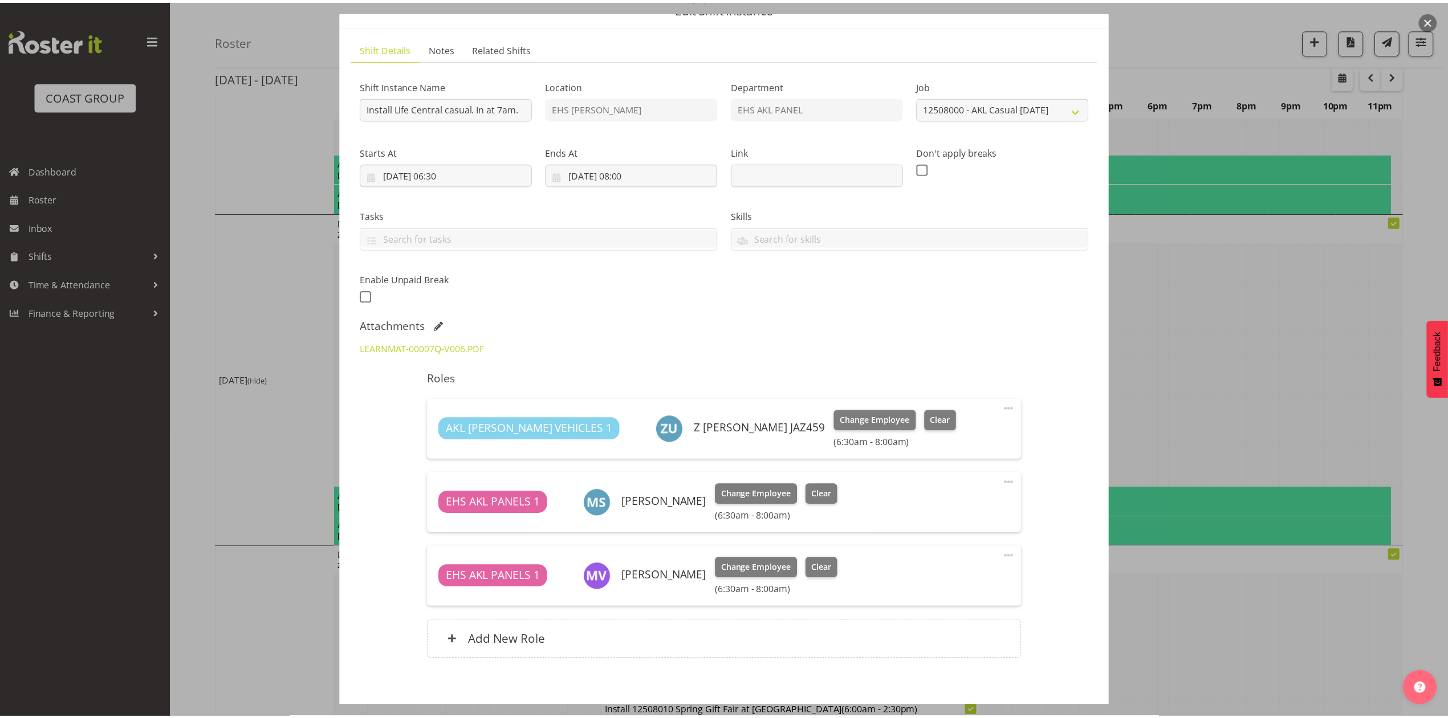
scroll to position [76, 0]
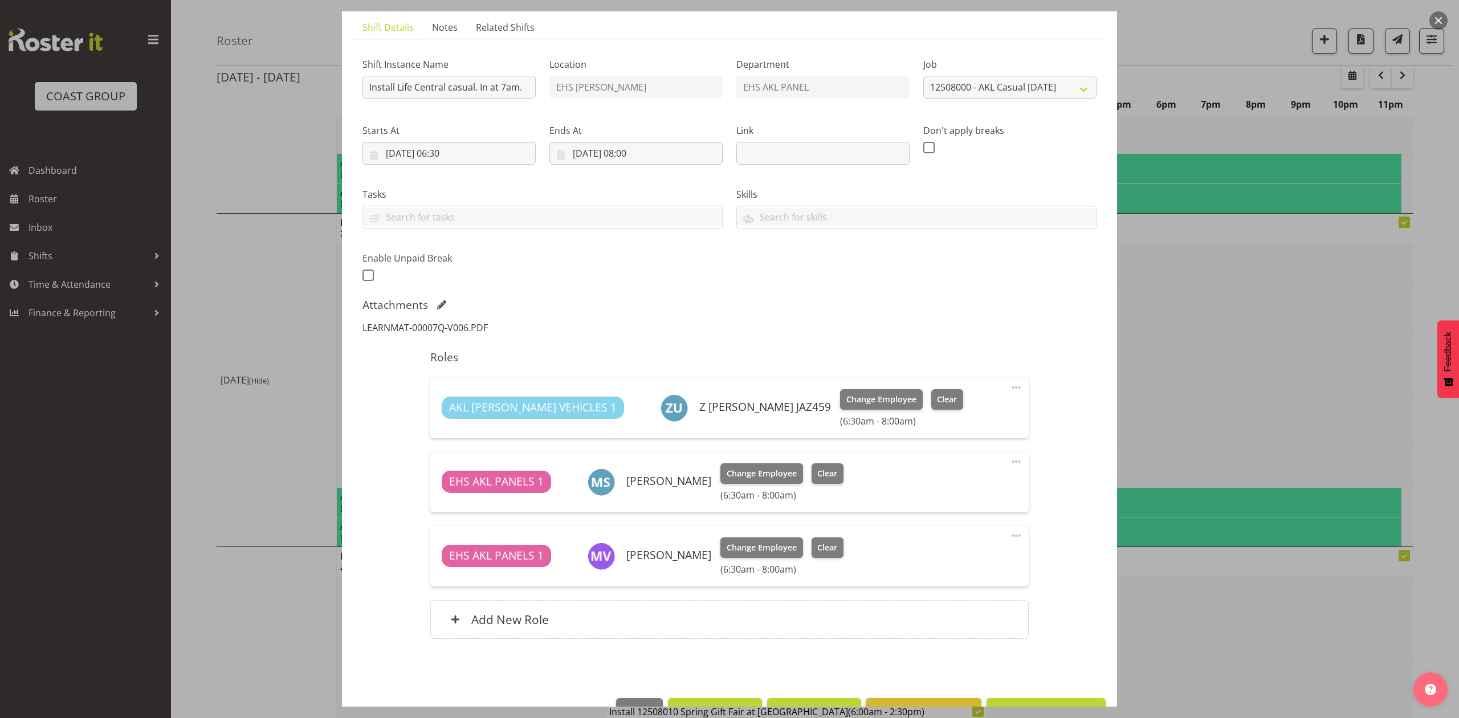
click at [461, 327] on link "LEARNMAT-00007Q-V006.PDF" at bounding box center [425, 327] width 125 height 13
click at [1151, 331] on div at bounding box center [729, 359] width 1459 height 718
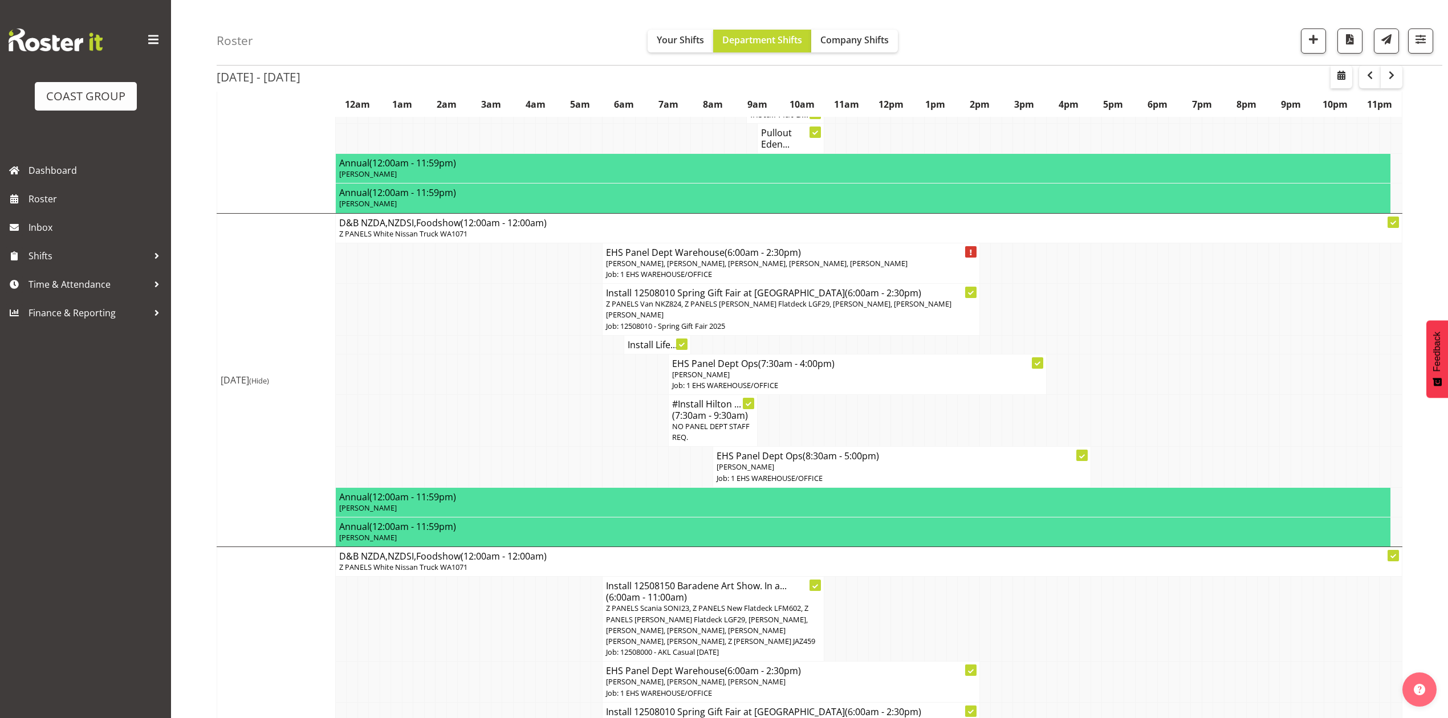
drag, startPoint x: 1261, startPoint y: 410, endPoint x: 1412, endPoint y: 312, distance: 180.1
click at [1271, 406] on tr "#Install Hilton ... (7:30am - 9:30am) NO PANEL DEPT STAFF REQ." at bounding box center [809, 421] width 1185 height 52
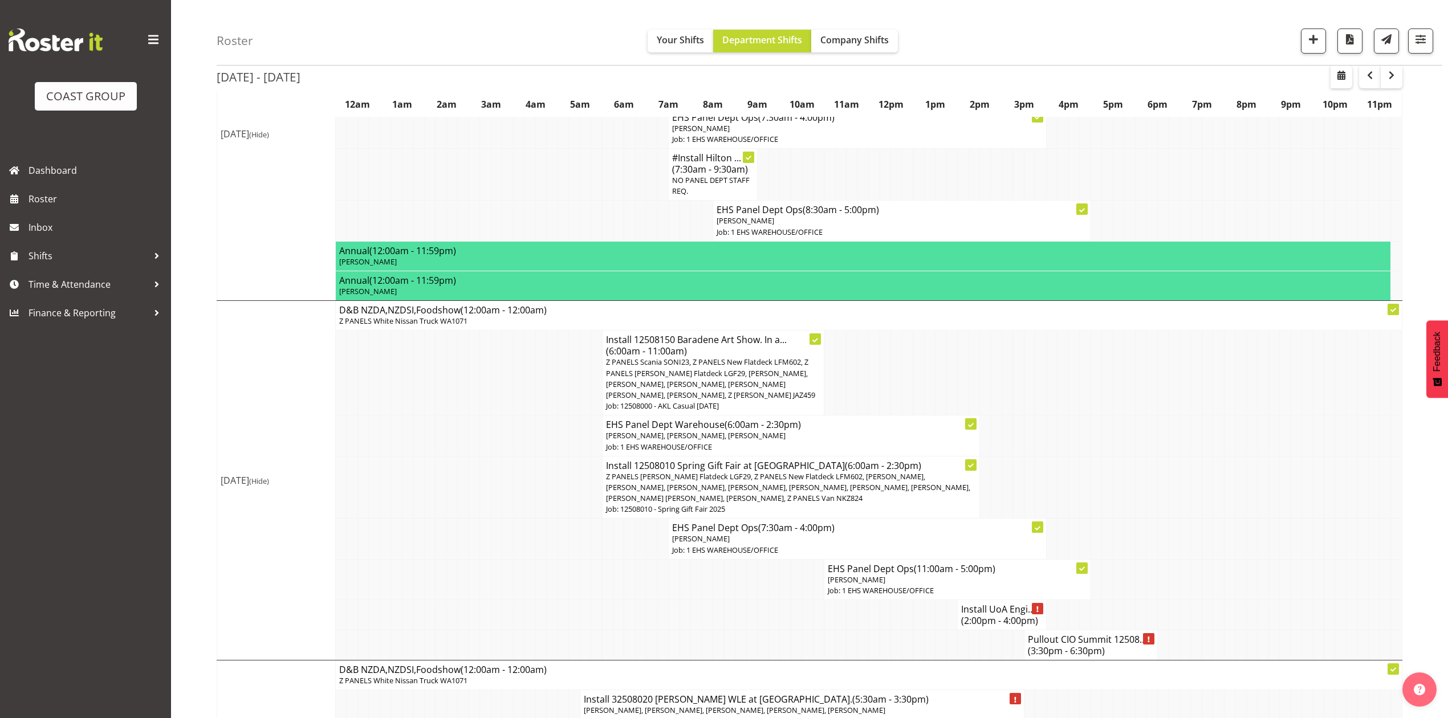
scroll to position [760, 0]
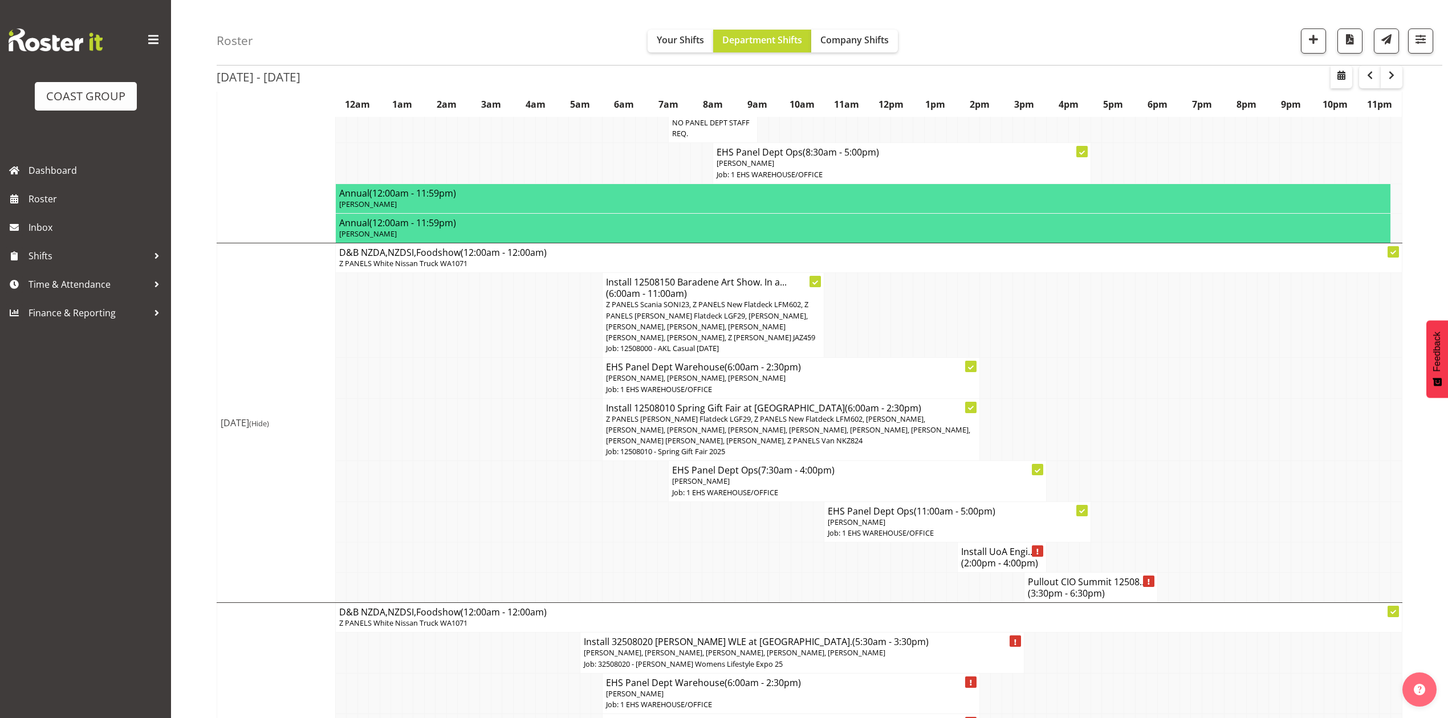
drag, startPoint x: 922, startPoint y: 312, endPoint x: 920, endPoint y: 339, distance: 26.3
click at [922, 312] on td at bounding box center [918, 315] width 11 height 85
click at [1000, 561] on h4 "Install UoA Engi... (2:00pm - 4:00pm)" at bounding box center [1002, 557] width 82 height 23
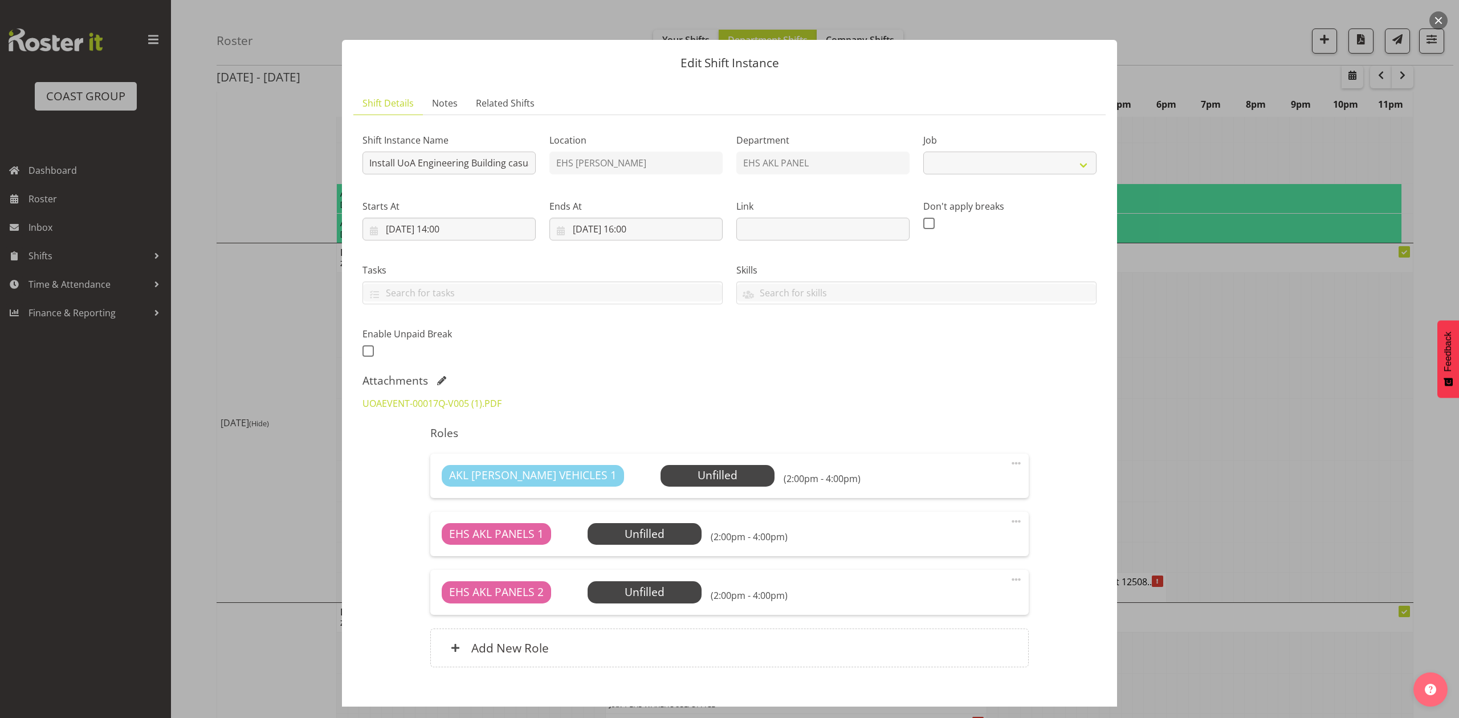
select select "8652"
click at [392, 407] on link "UOAEVENT-00017Q-V005 (1).PDF" at bounding box center [432, 403] width 139 height 13
click at [208, 509] on div at bounding box center [729, 359] width 1459 height 718
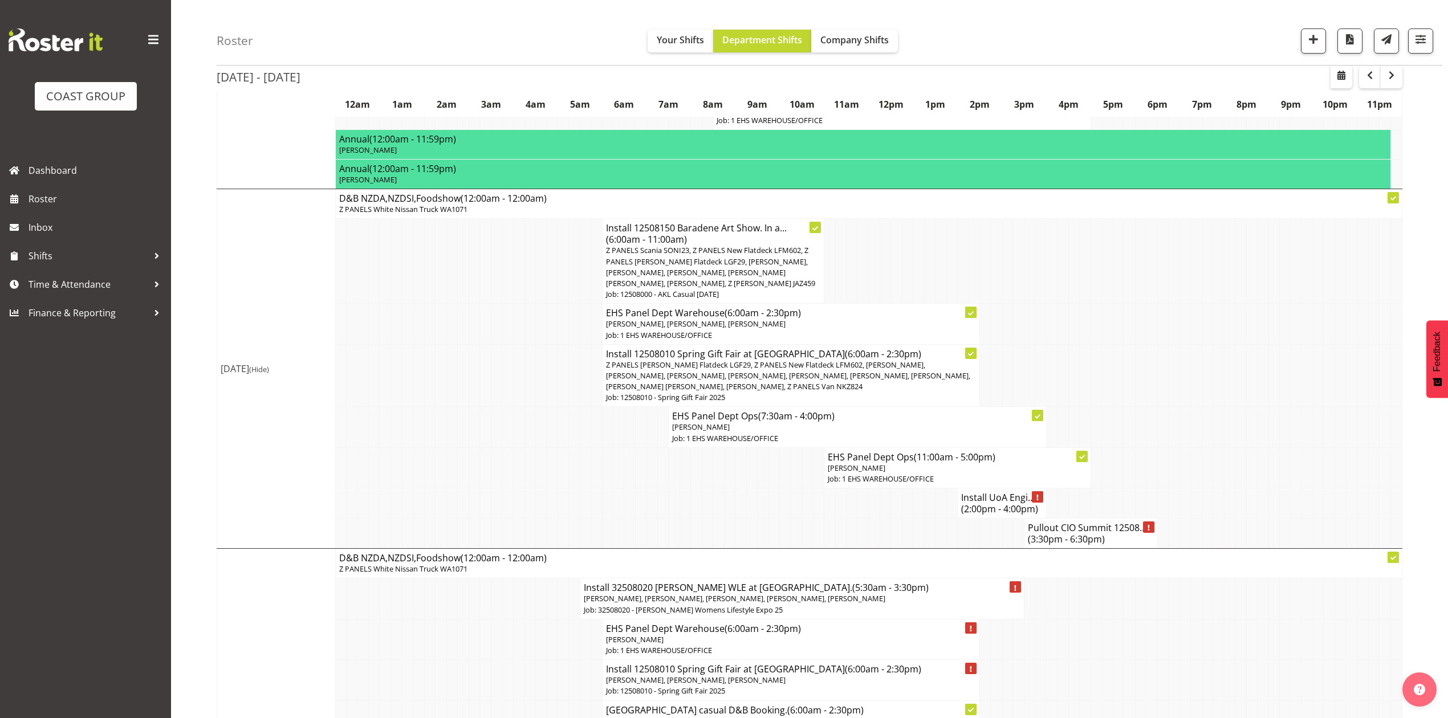
click at [509, 508] on tbody "Show Mon 18th Aug 2025 Mon 18th Aug 2025 (Hide) D&B NZDA,NZDSI,Foodshow (12:00a…" at bounding box center [809, 402] width 1185 height 2073
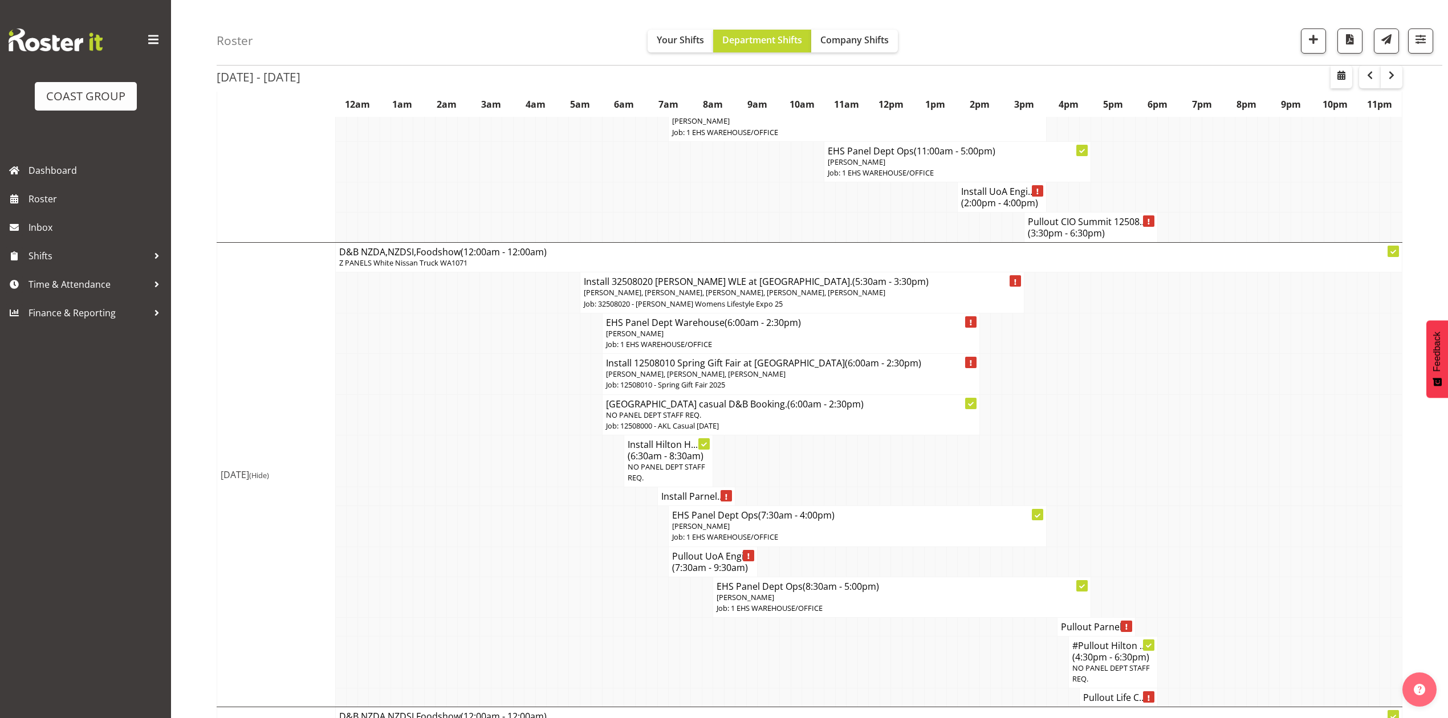
scroll to position [1140, 0]
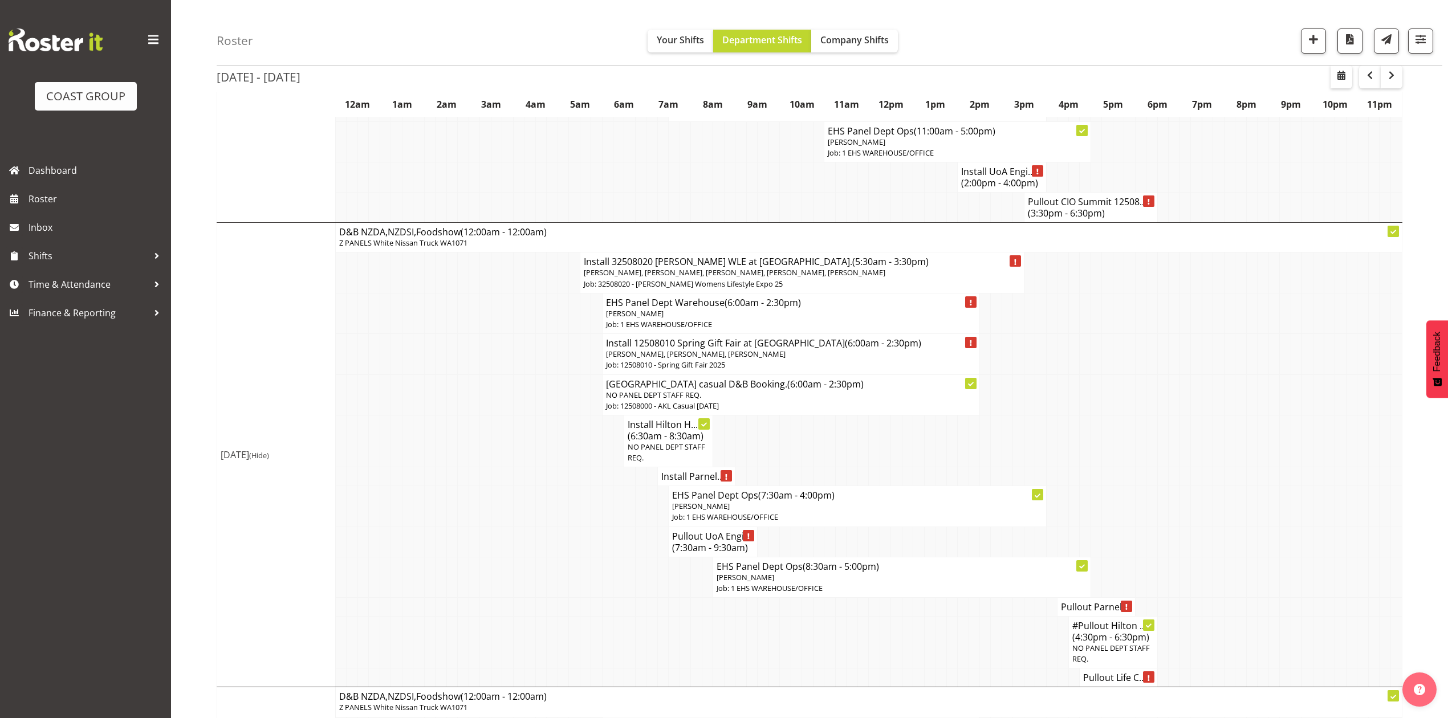
click at [668, 482] on h4 "Install Parnel..." at bounding box center [696, 476] width 70 height 11
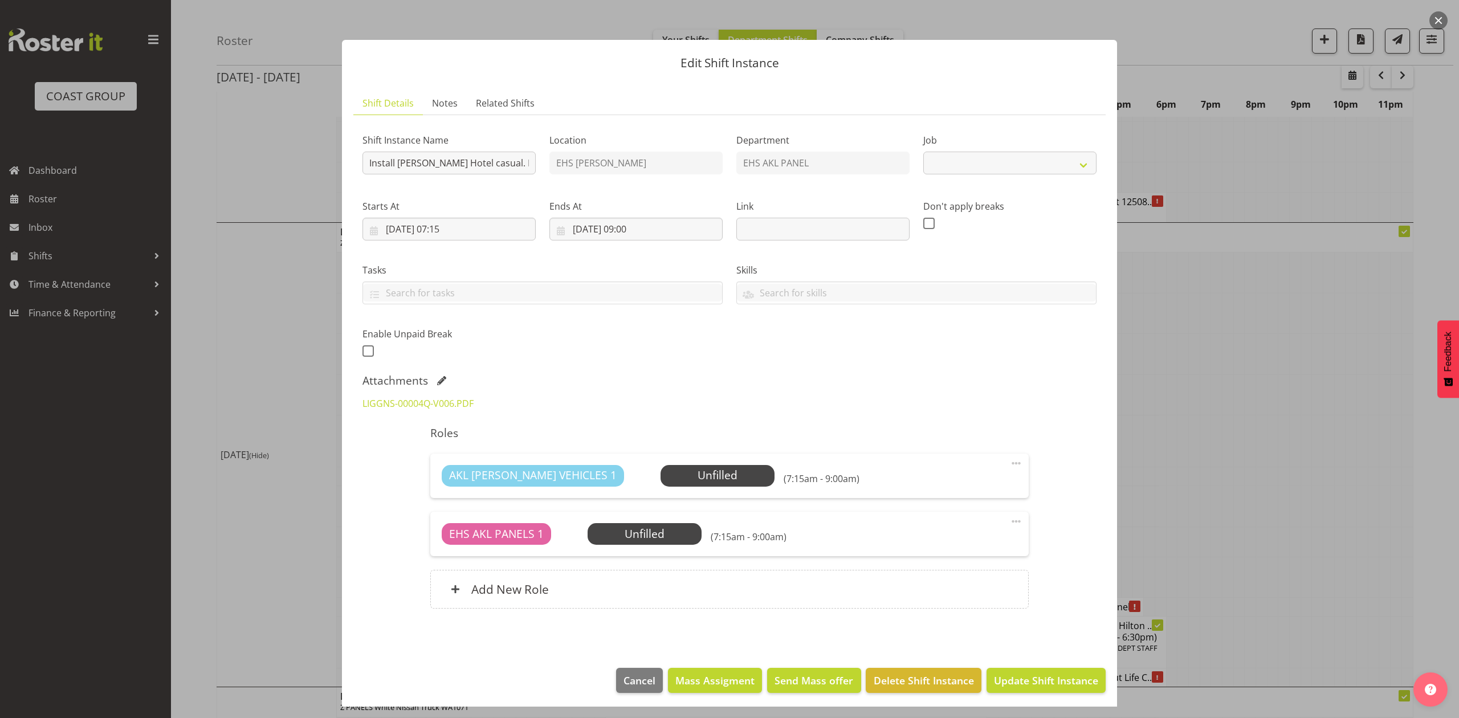
select select "8652"
drag, startPoint x: 1245, startPoint y: 418, endPoint x: 1161, endPoint y: 451, distance: 90.3
click at [1241, 420] on div at bounding box center [729, 359] width 1459 height 718
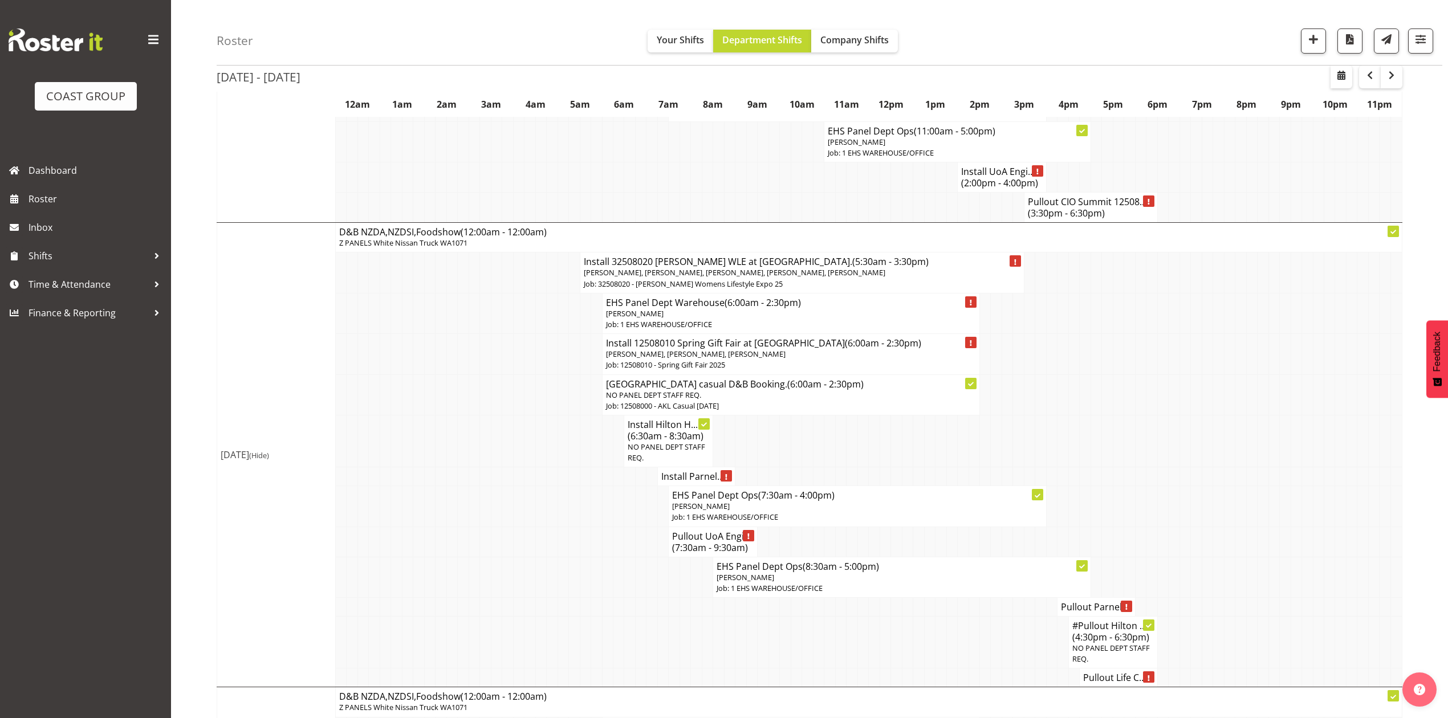
click at [1109, 467] on td at bounding box center [1107, 441] width 11 height 52
click at [1088, 482] on td at bounding box center [1085, 476] width 11 height 19
click at [1100, 613] on h4 "Pullout Parnel..." at bounding box center [1096, 606] width 70 height 11
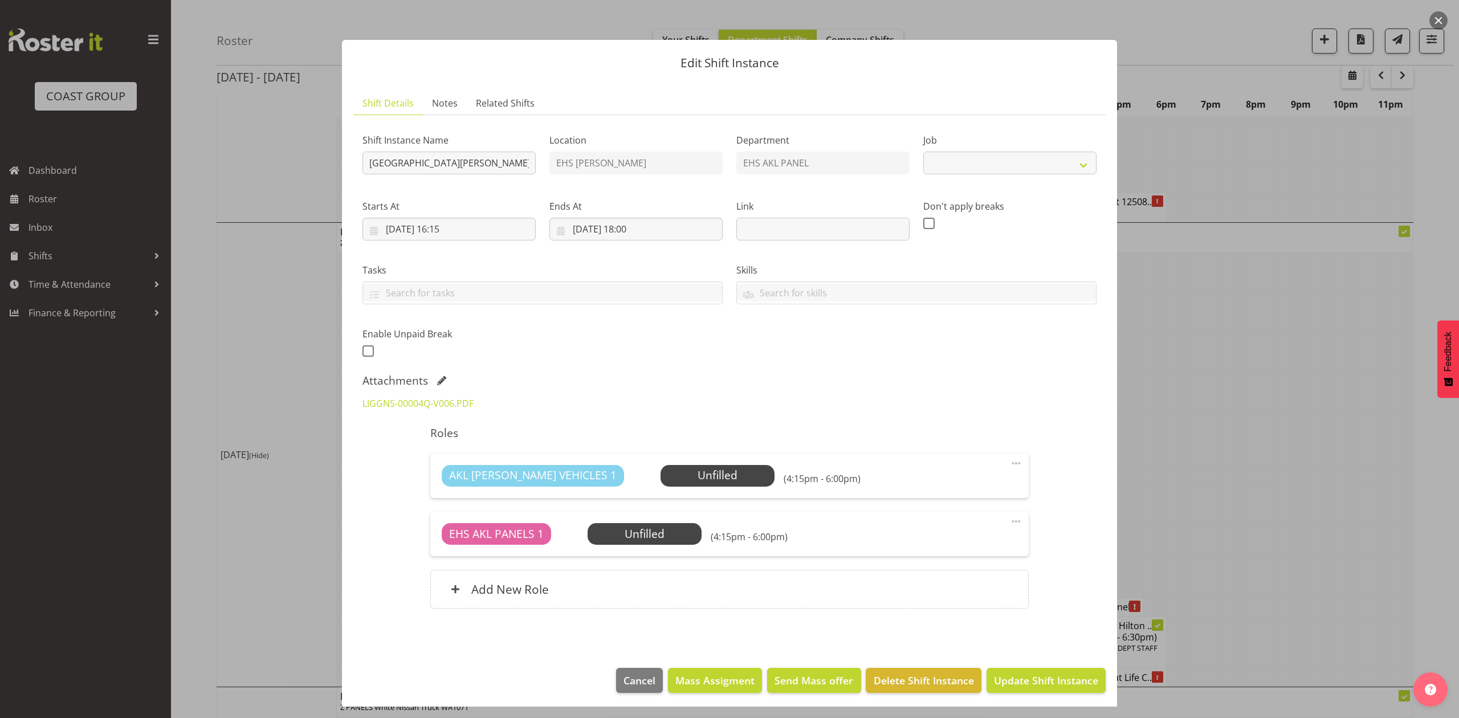
click at [1279, 521] on div at bounding box center [729, 359] width 1459 height 718
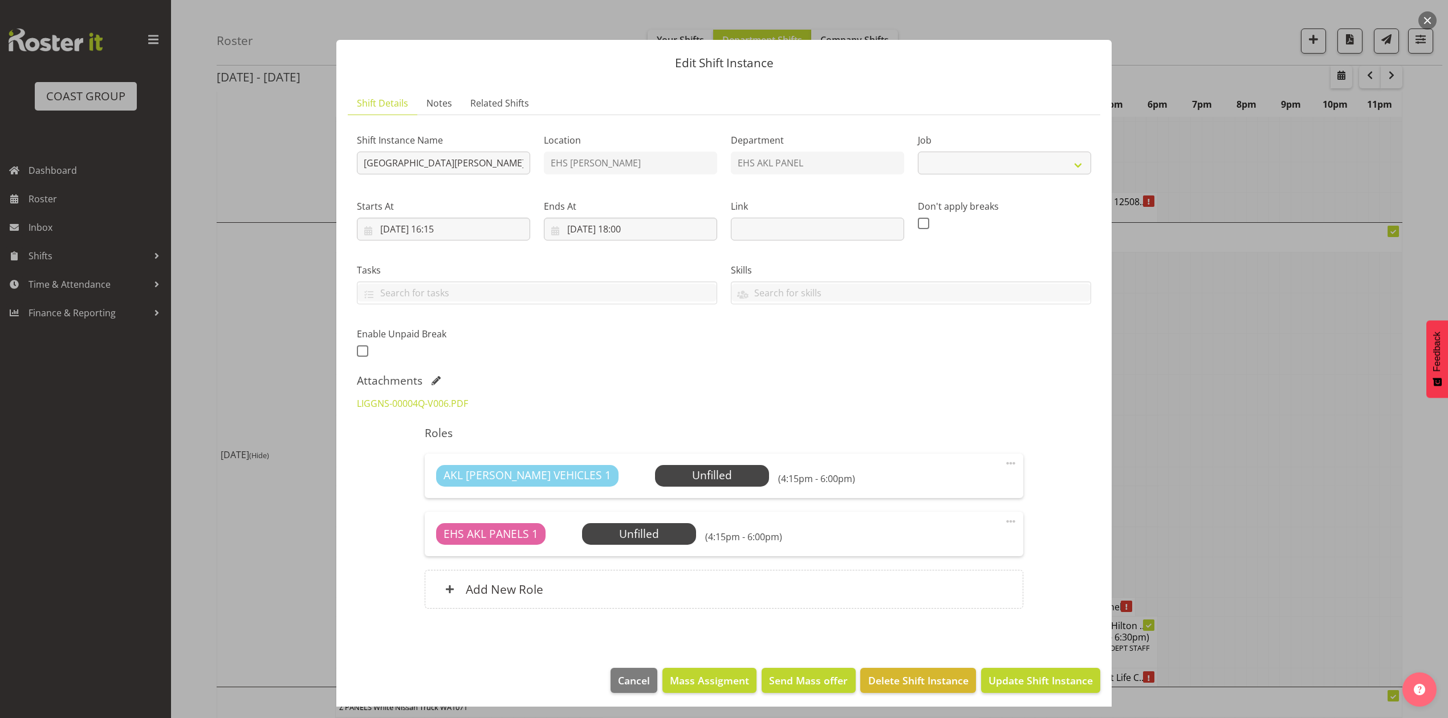
select select
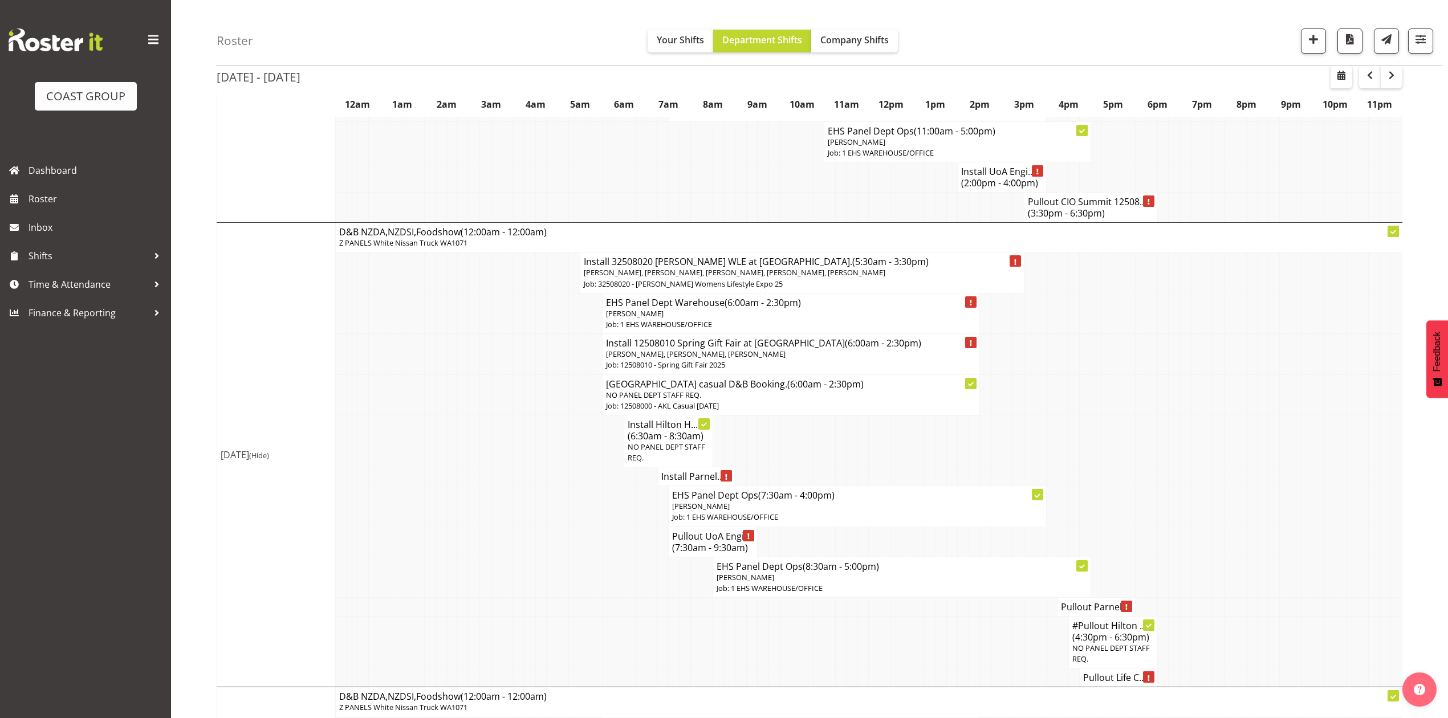
drag, startPoint x: 1143, startPoint y: 410, endPoint x: 1143, endPoint y: 401, distance: 9.1
click at [1143, 407] on td at bounding box center [1140, 395] width 11 height 40
click at [902, 452] on td at bounding box center [907, 441] width 11 height 52
click at [653, 442] on span "(6:30am - 8:30am)" at bounding box center [666, 436] width 76 height 13
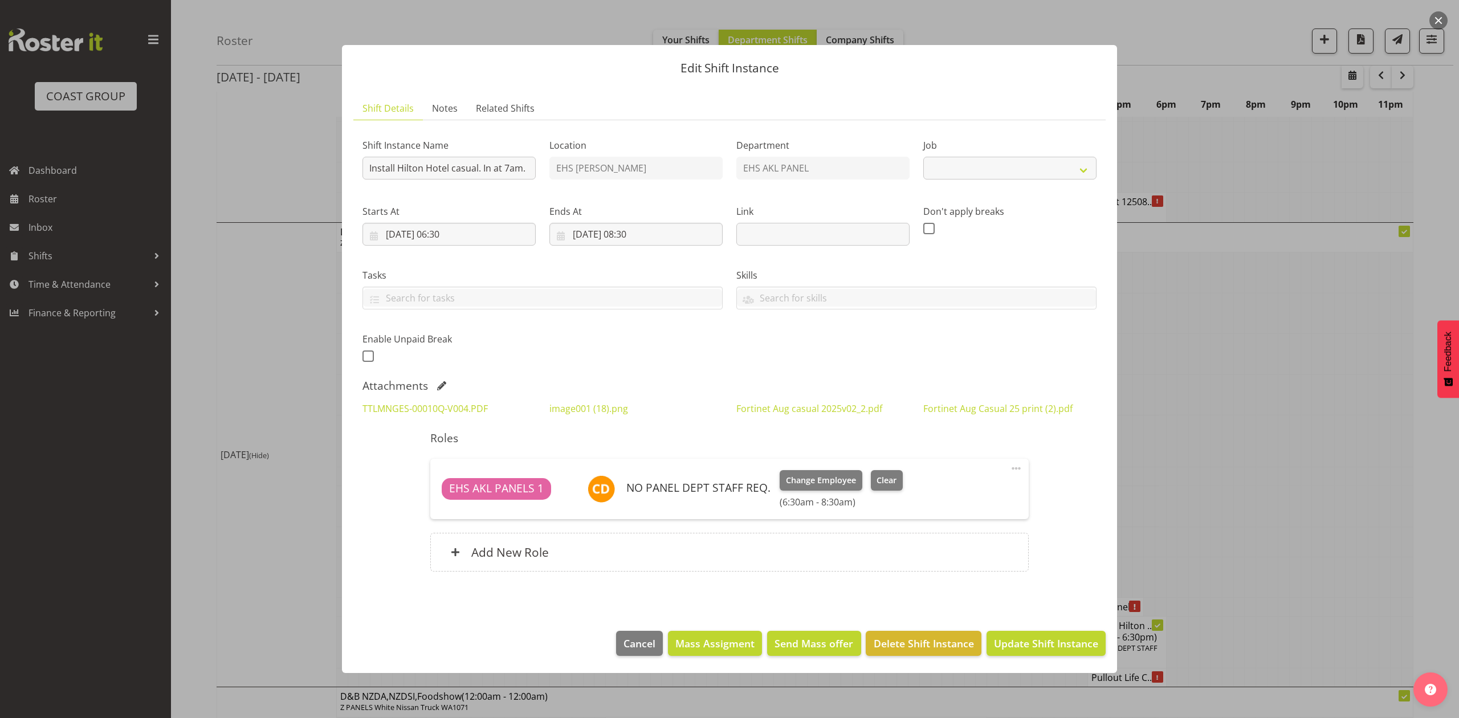
select select "8652"
click at [443, 413] on link "TTLMNGES-00010Q-V004.PDF" at bounding box center [425, 408] width 125 height 13
click at [379, 410] on link "TTLMNGES-00010Q-V004.PDF" at bounding box center [425, 408] width 125 height 13
click at [587, 408] on link "image001 (18).png" at bounding box center [588, 408] width 79 height 13
click at [767, 404] on link "Fortinet Aug casual 2025v02_2.pdf" at bounding box center [809, 408] width 146 height 13
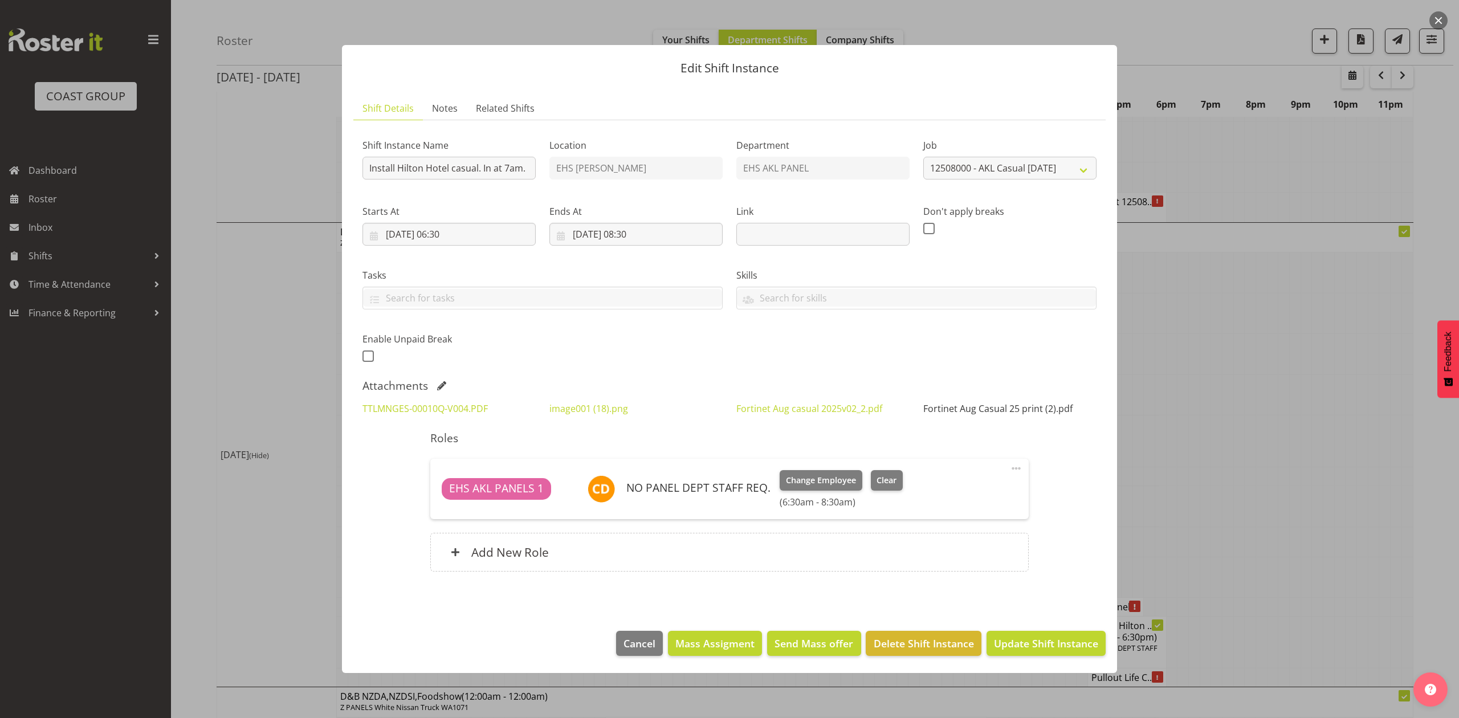
click at [970, 406] on link "Fortinet Aug Casual 25 print (2).pdf" at bounding box center [997, 408] width 149 height 13
click at [570, 402] on link "image001 (18).png" at bounding box center [588, 408] width 79 height 13
click at [466, 402] on link "TTLMNGES-00010Q-V004.PDF" at bounding box center [425, 408] width 125 height 13
click at [410, 409] on link "TTLMNGES-00010Q-V004.PDF" at bounding box center [425, 408] width 125 height 13
click at [1228, 457] on div at bounding box center [729, 359] width 1459 height 718
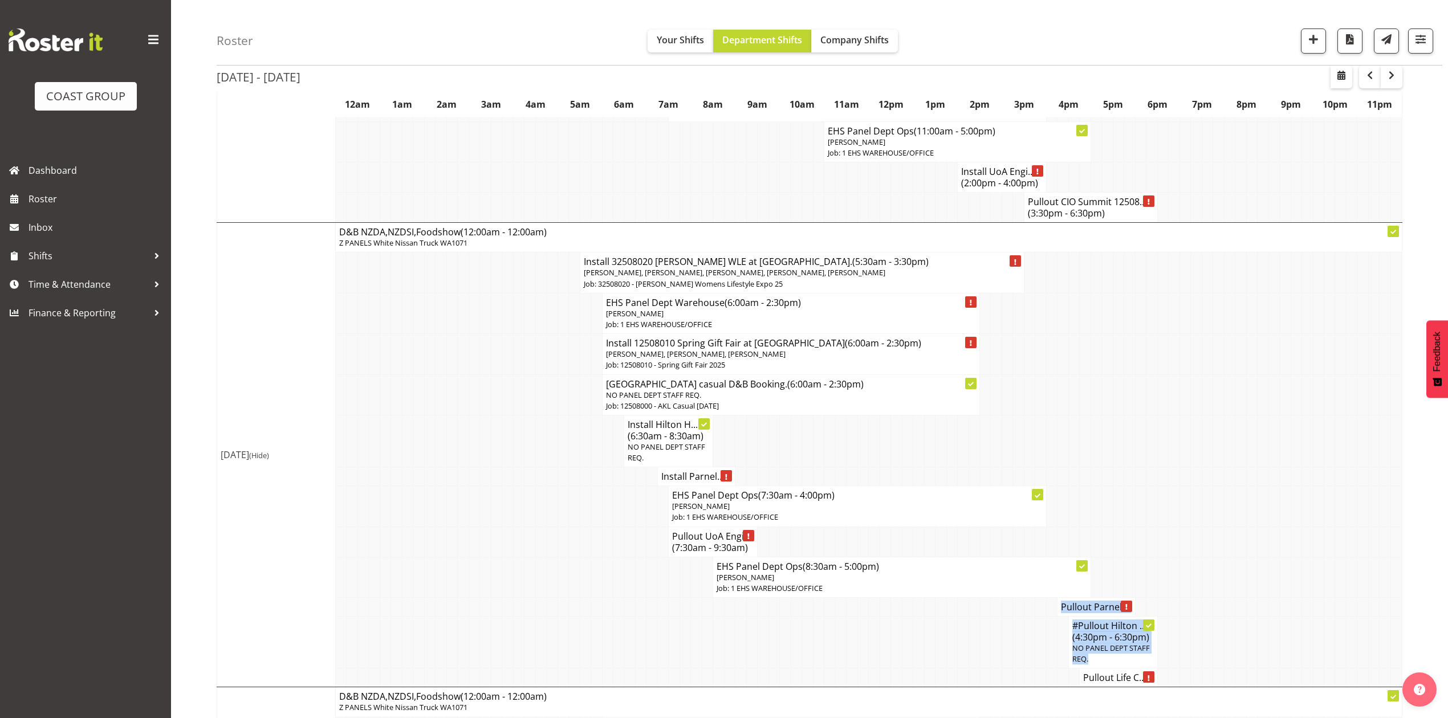
drag, startPoint x: 1187, startPoint y: 652, endPoint x: 1298, endPoint y: 588, distance: 128.7
click at [1295, 632] on tbody "Show Mon 18th Aug 2025 Mon 18th Aug 2025 (Hide) D&B NZDA,NZDSI,Foodshow (12:00a…" at bounding box center [809, 76] width 1185 height 2073
click at [1293, 520] on td at bounding box center [1296, 506] width 11 height 40
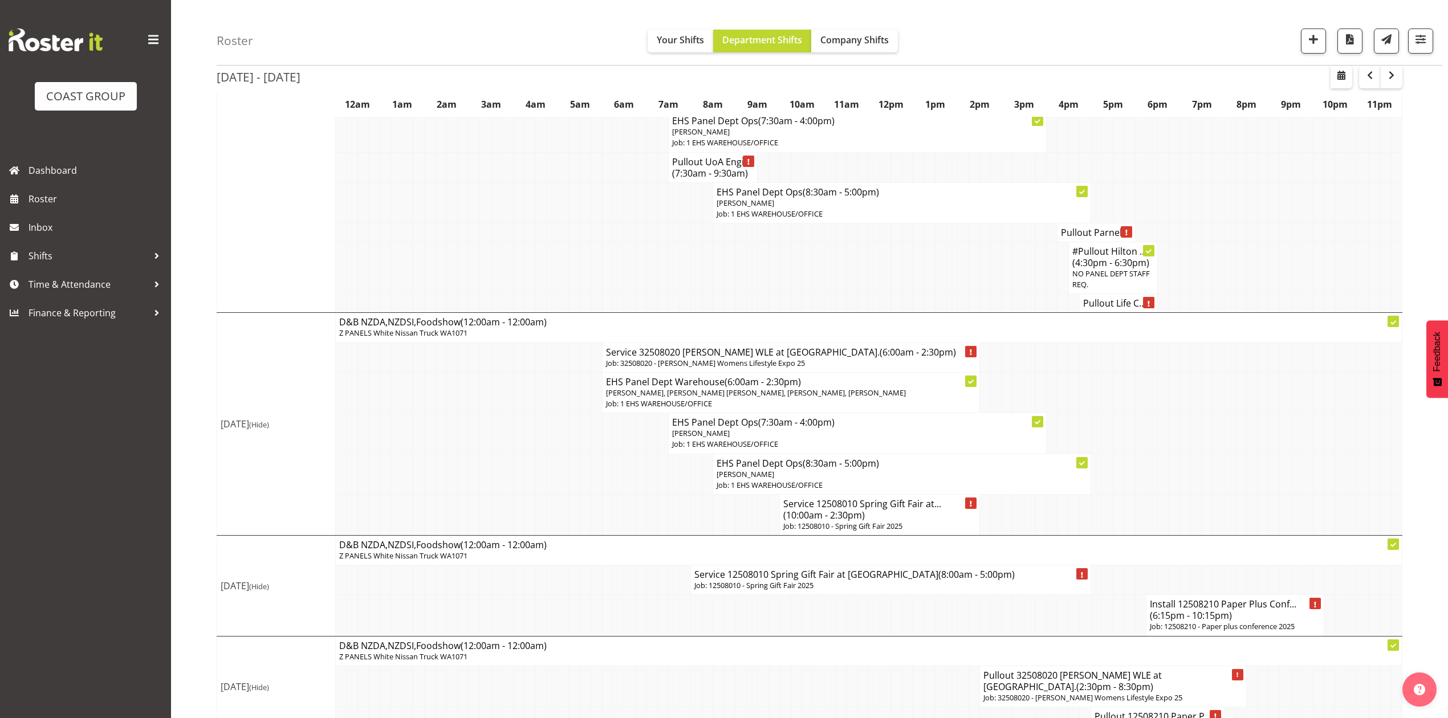
scroll to position [1564, 0]
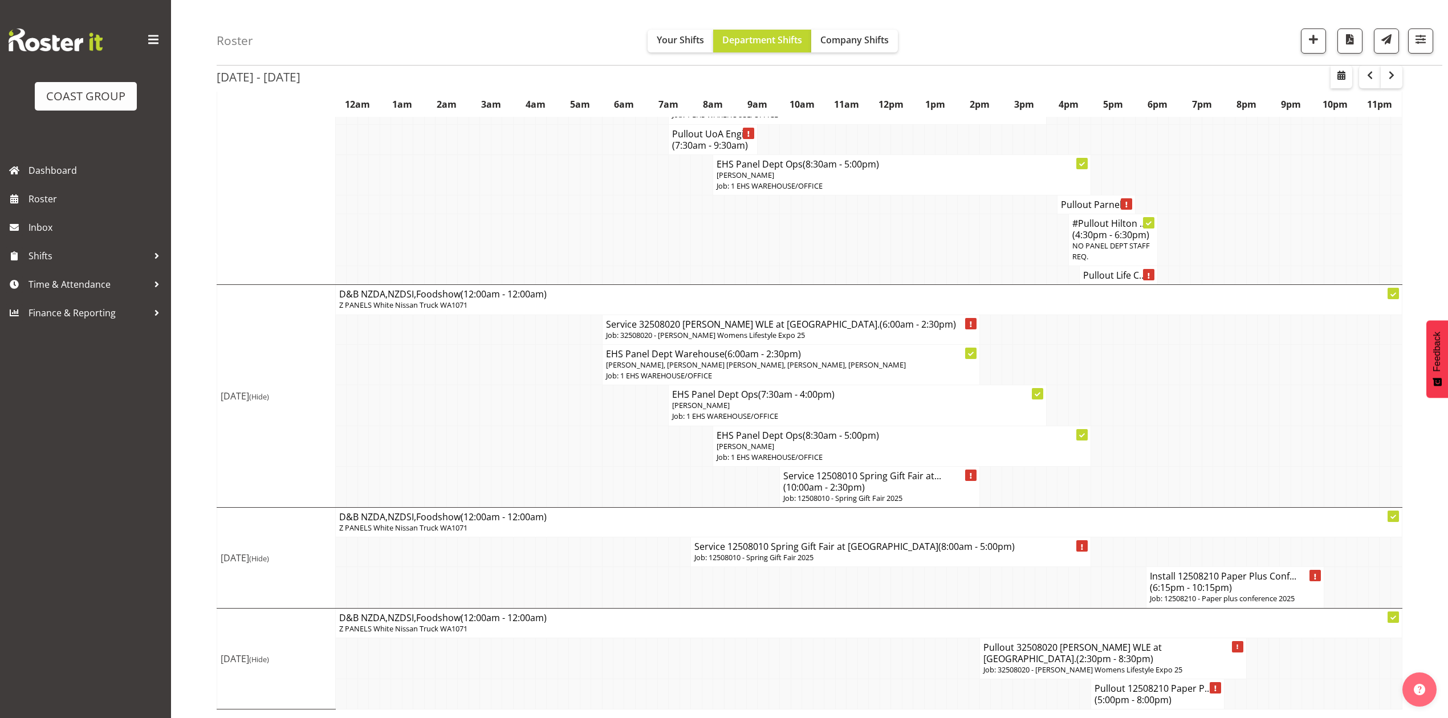
click at [1207, 579] on h4 "Install 12508210 Paper Plus Conf... (6:15pm - 10:15pm)" at bounding box center [1235, 582] width 170 height 23
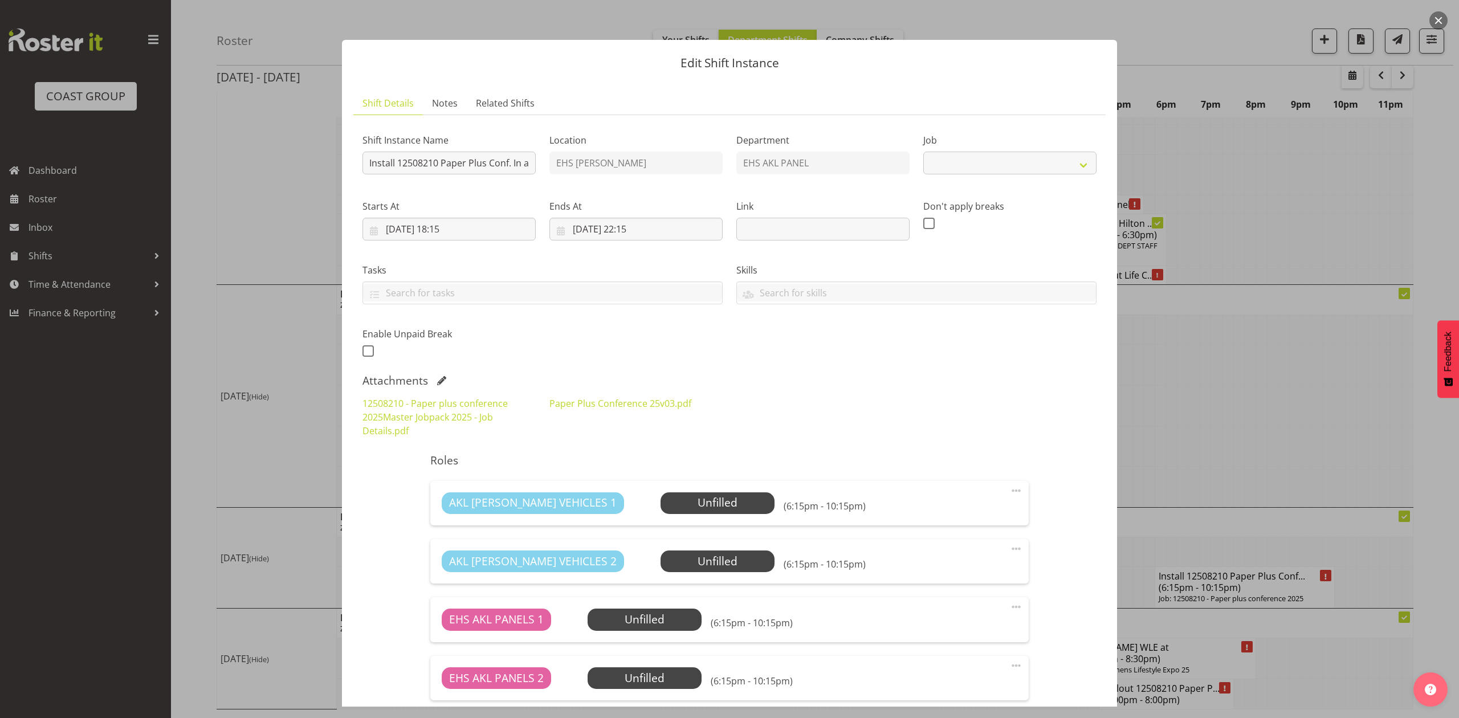
select select "10243"
click at [1261, 218] on div at bounding box center [729, 359] width 1459 height 718
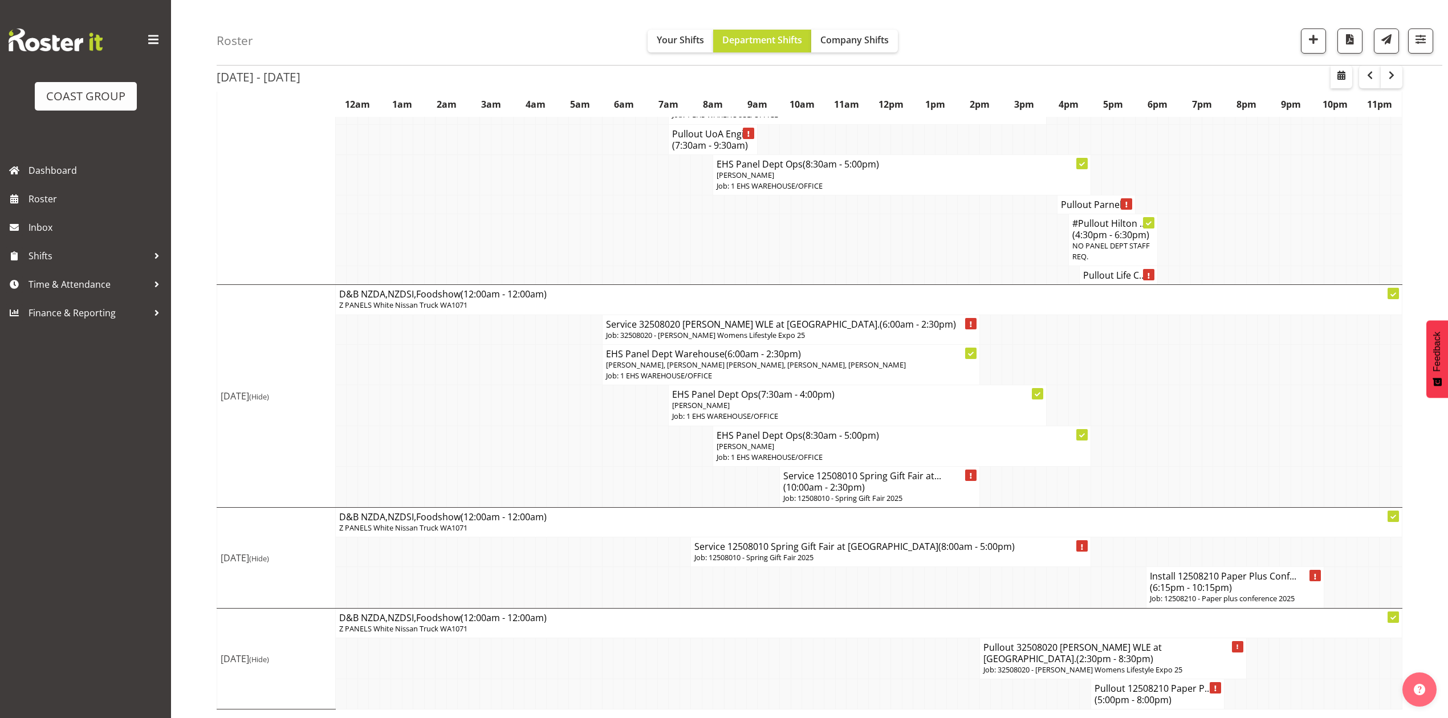
click at [797, 330] on p "Job: 32508020 - Hamilton Womens Lifestyle Expo 25" at bounding box center [791, 335] width 370 height 11
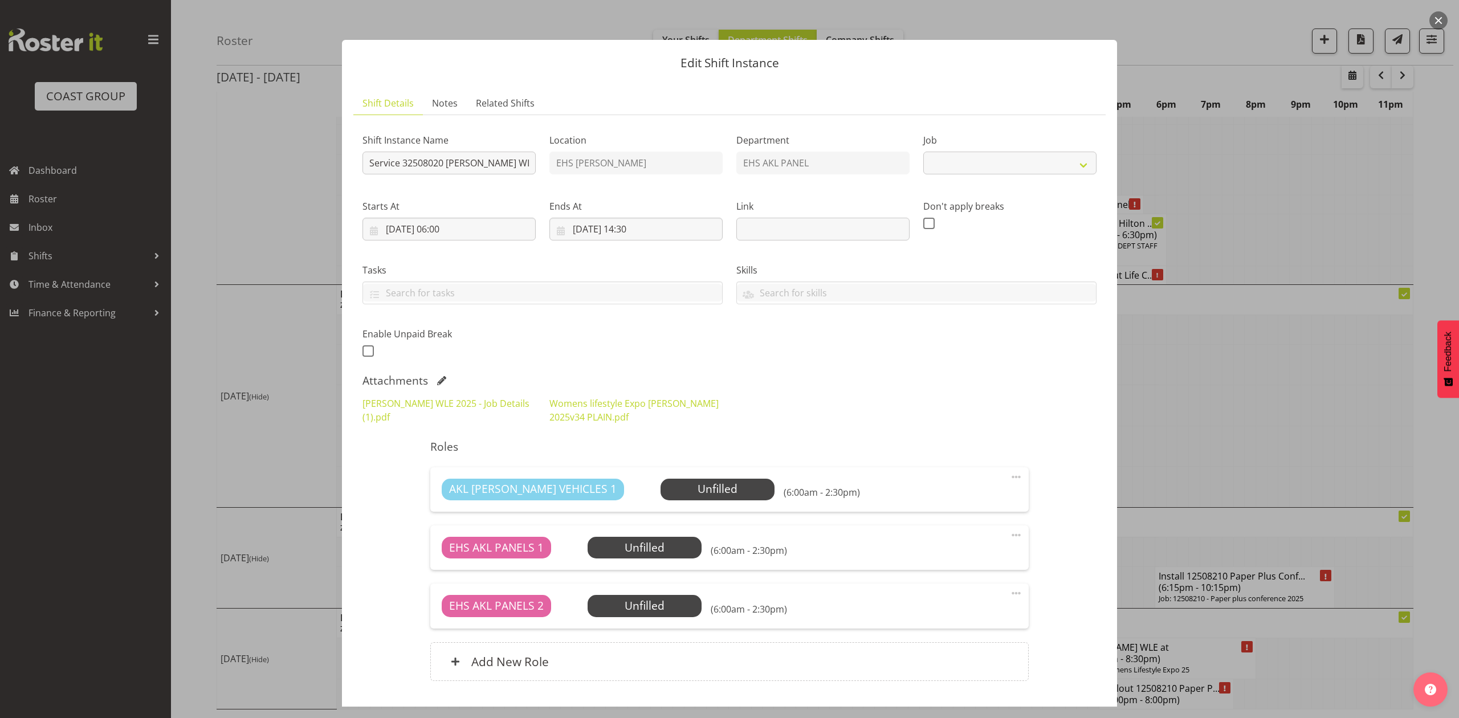
select select "8933"
click at [597, 409] on link "Womens lifestyle Expo Hamilton 2025v34 PLAIN.pdf" at bounding box center [633, 410] width 169 height 26
click at [1203, 381] on div at bounding box center [729, 359] width 1459 height 718
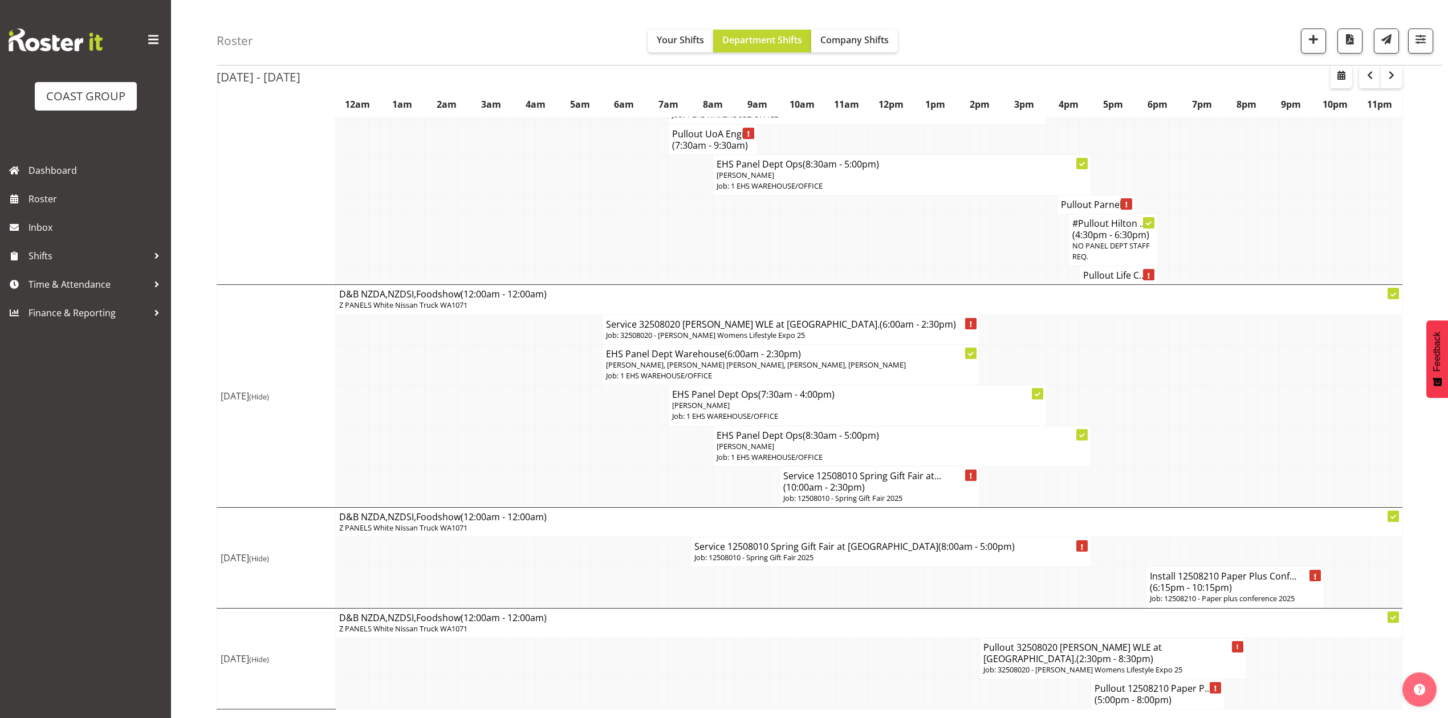
click at [1250, 371] on td at bounding box center [1251, 364] width 11 height 40
click at [921, 659] on td at bounding box center [918, 658] width 11 height 41
click at [1208, 415] on td at bounding box center [1207, 405] width 11 height 40
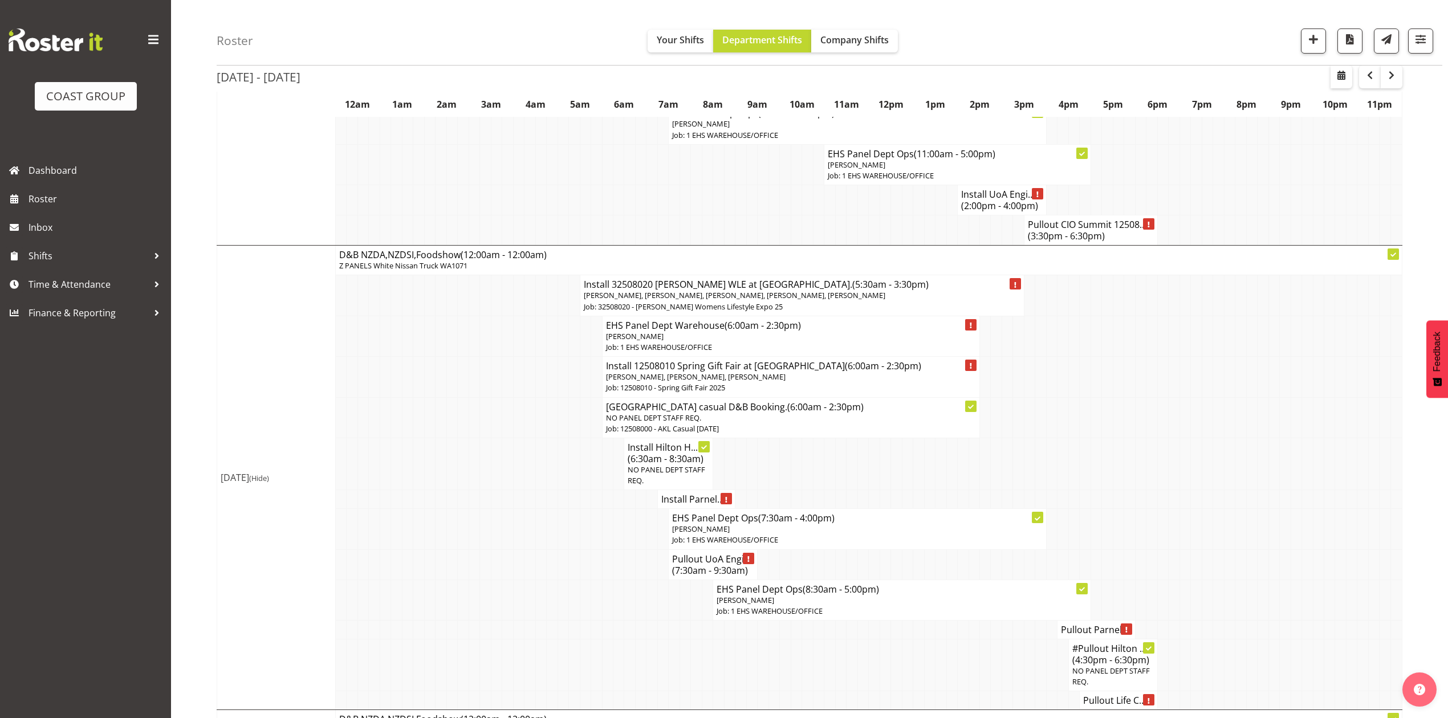
scroll to position [1108, 0]
